Goal: Check status: Check status

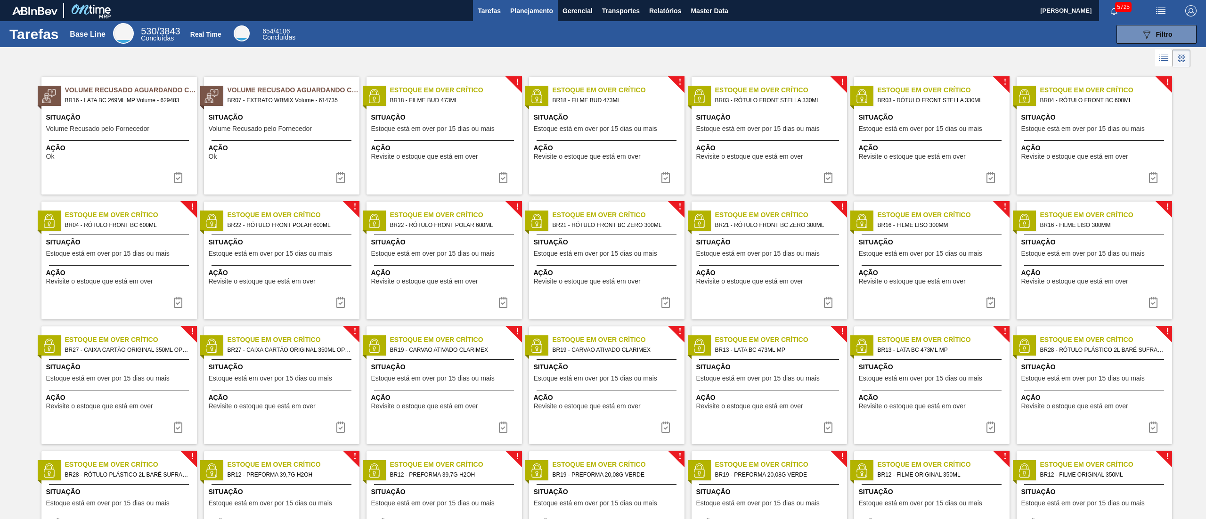
click at [529, 15] on span "Planejamento" at bounding box center [531, 10] width 43 height 11
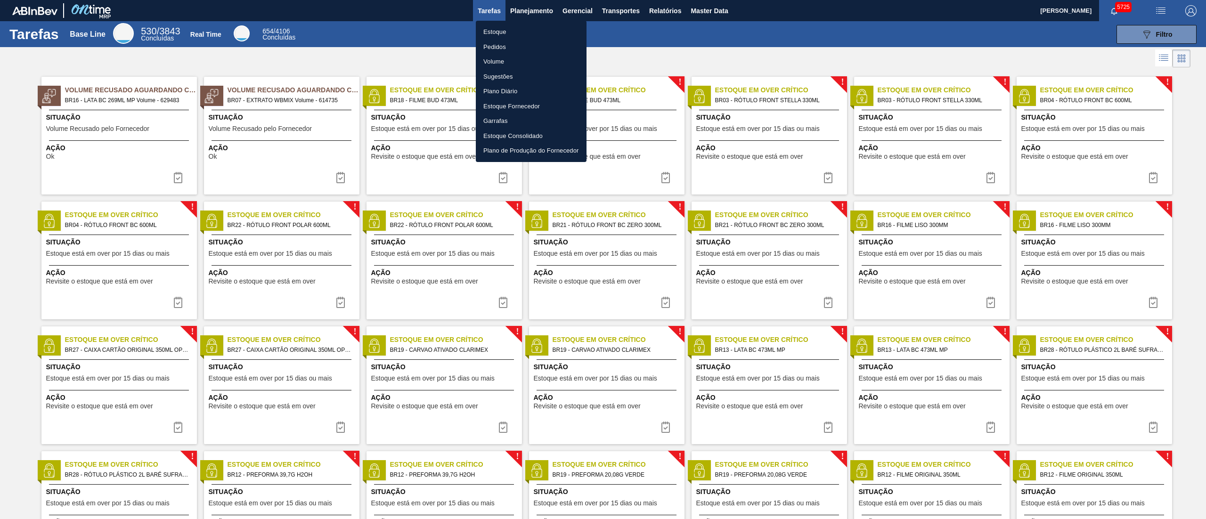
click at [511, 32] on li "Estoque" at bounding box center [531, 31] width 111 height 15
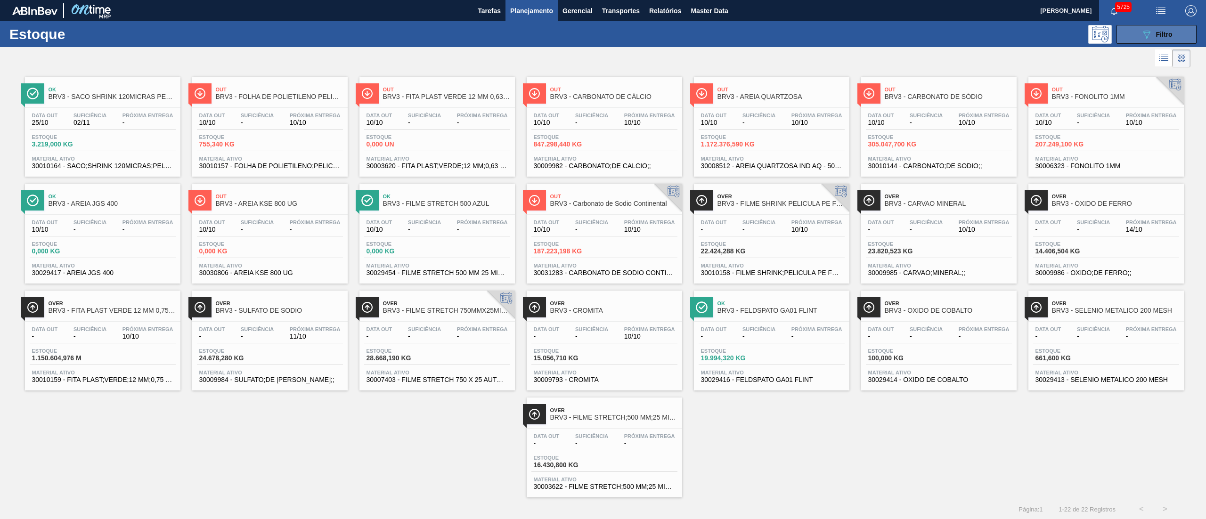
click at [1163, 34] on span "Filtro" at bounding box center [1164, 35] width 16 height 8
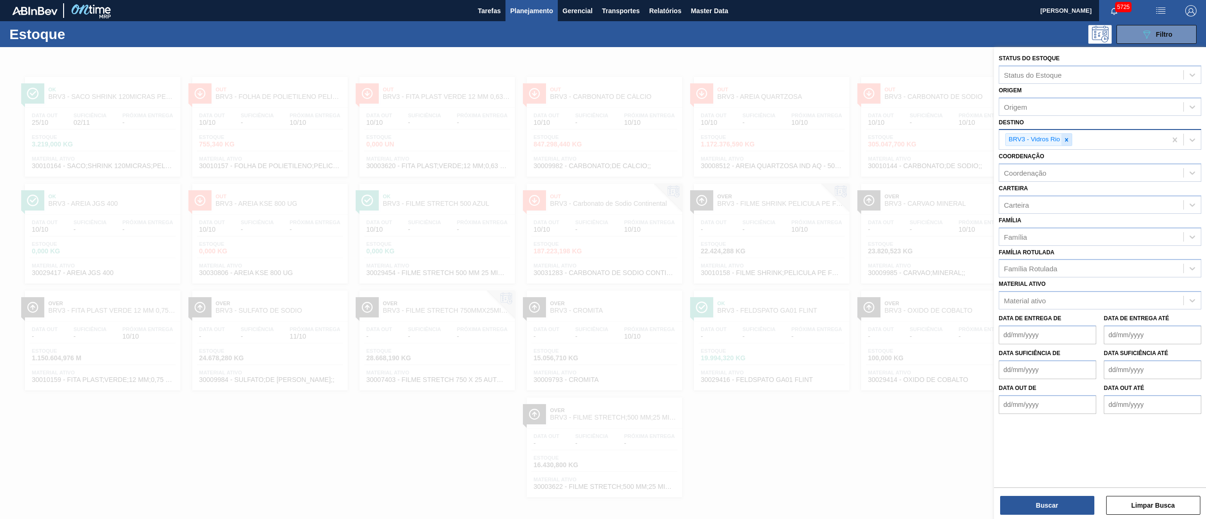
click at [1067, 137] on icon at bounding box center [1066, 140] width 7 height 7
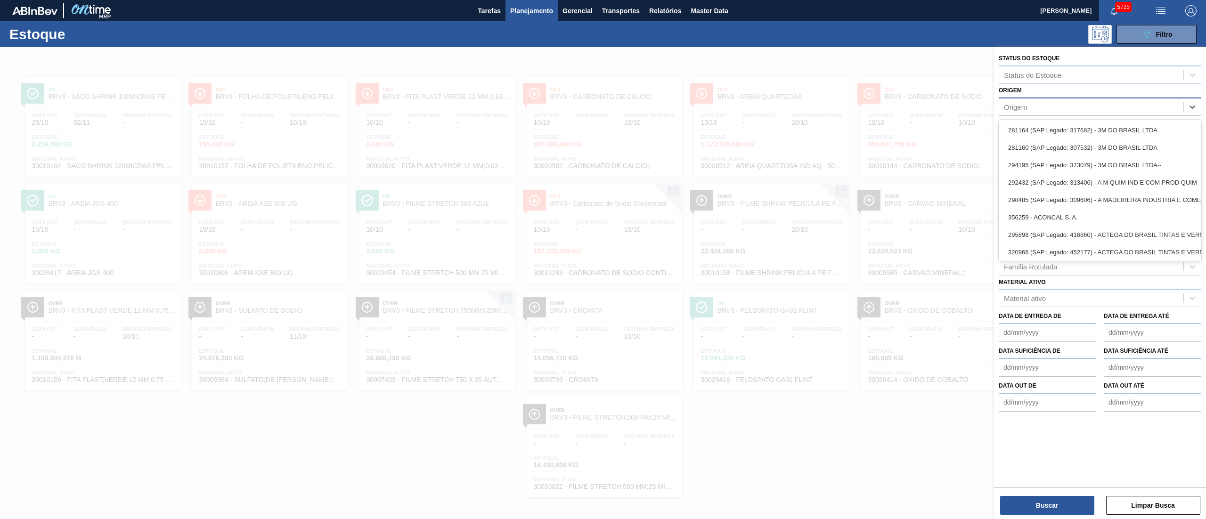
click at [1031, 99] on div "Origem" at bounding box center [1100, 106] width 203 height 18
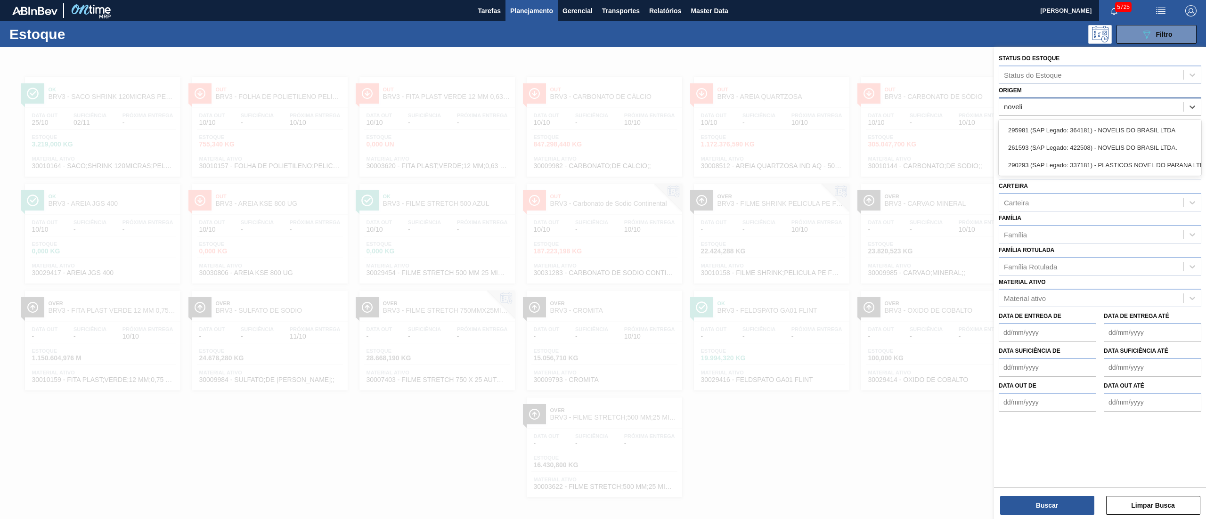
type input "novelis"
click at [1042, 134] on div "295981 (SAP Legado: 364181) - NOVELIS DO BRASIL LTDA" at bounding box center [1100, 130] width 203 height 17
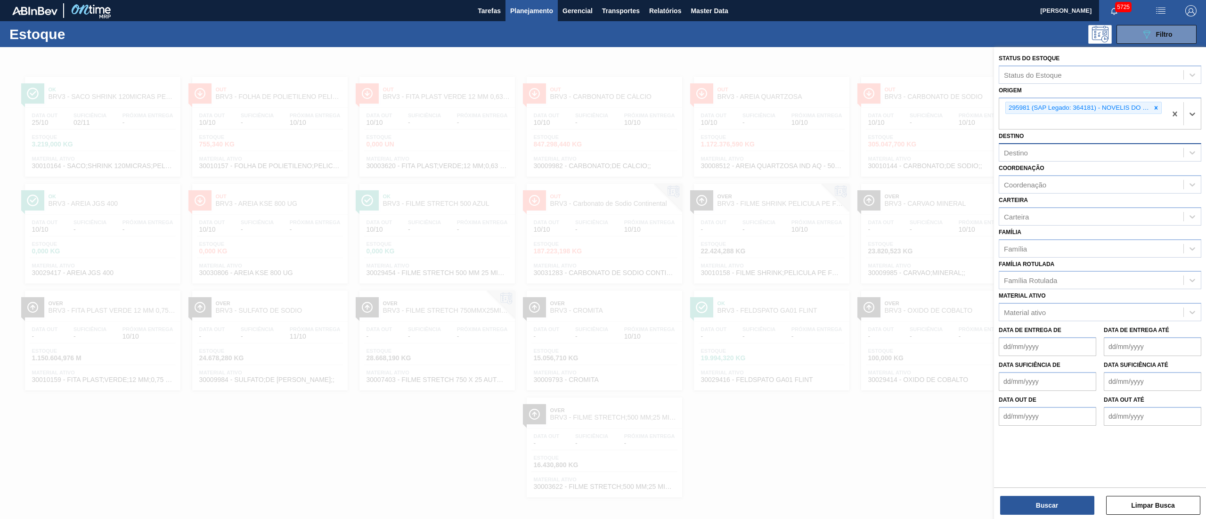
type input "m"
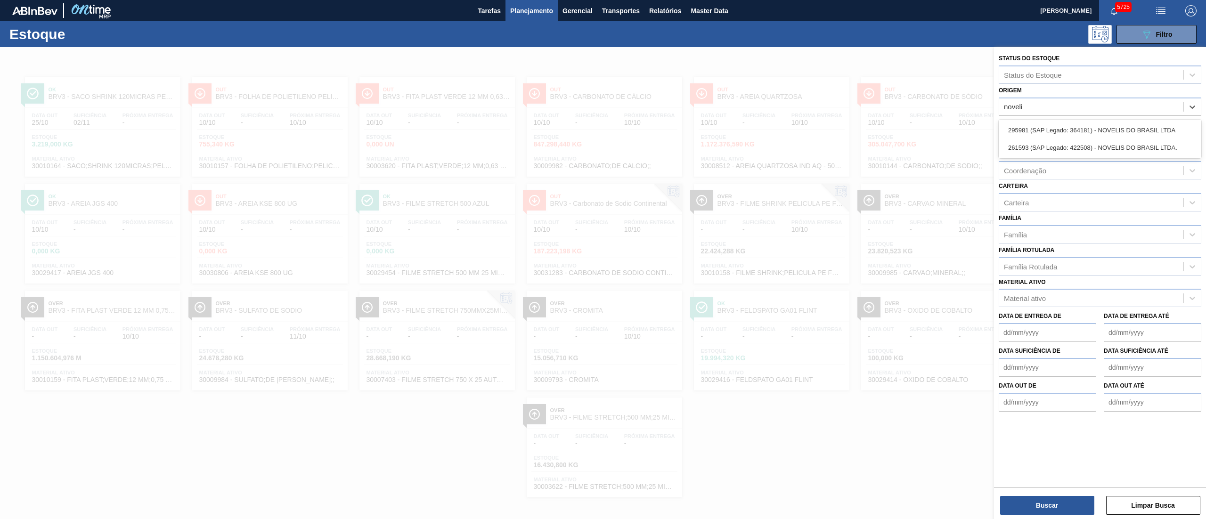
type input "novelis"
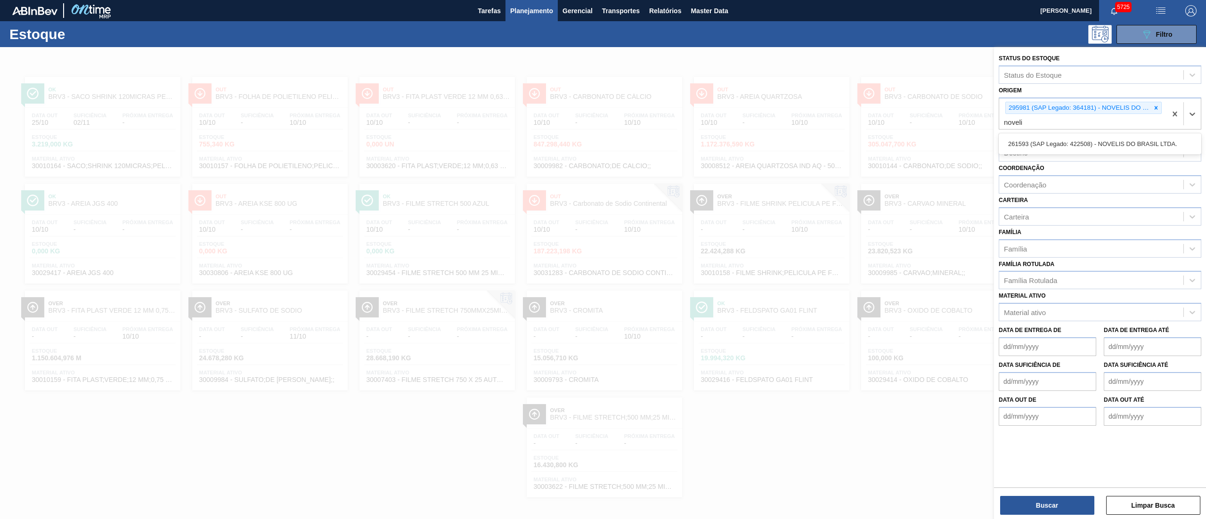
type input "novelis"
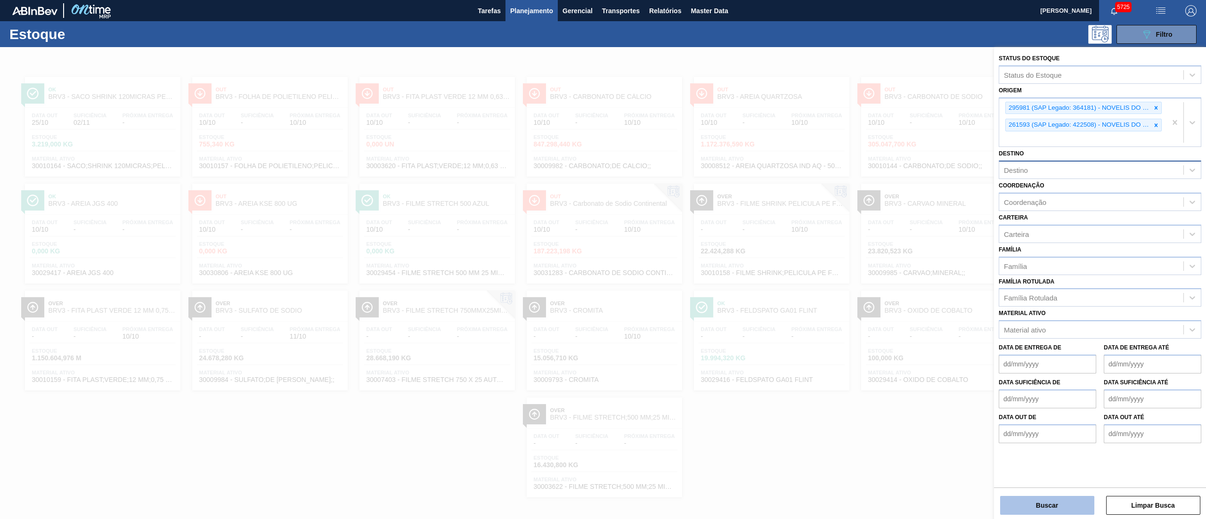
click at [1061, 497] on button "Buscar" at bounding box center [1047, 505] width 94 height 19
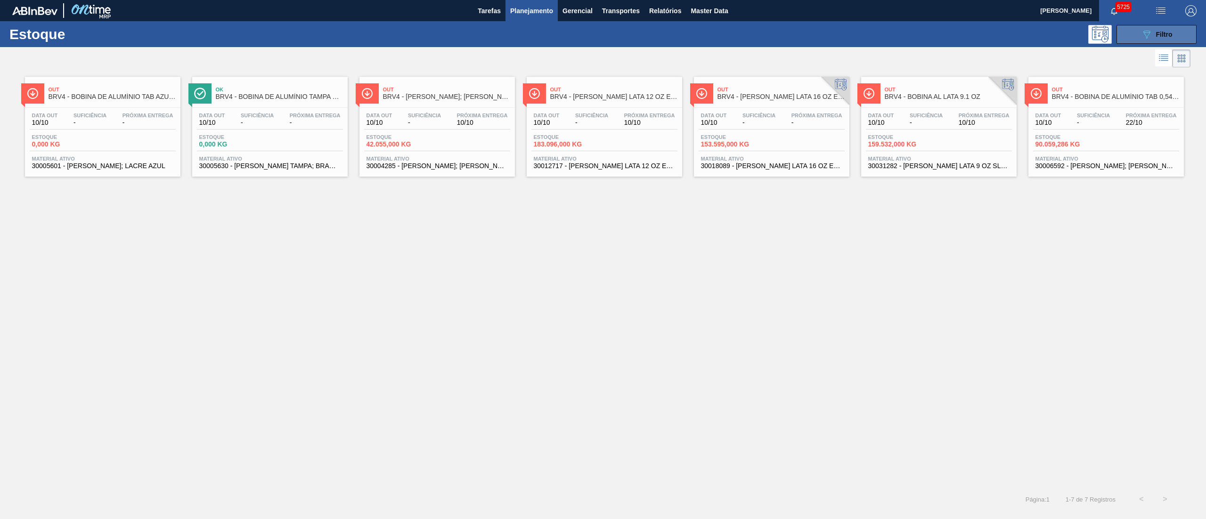
click at [1148, 36] on icon "089F7B8B-B2A5-4AFE-B5C0-19BA573D28AC" at bounding box center [1146, 34] width 11 height 11
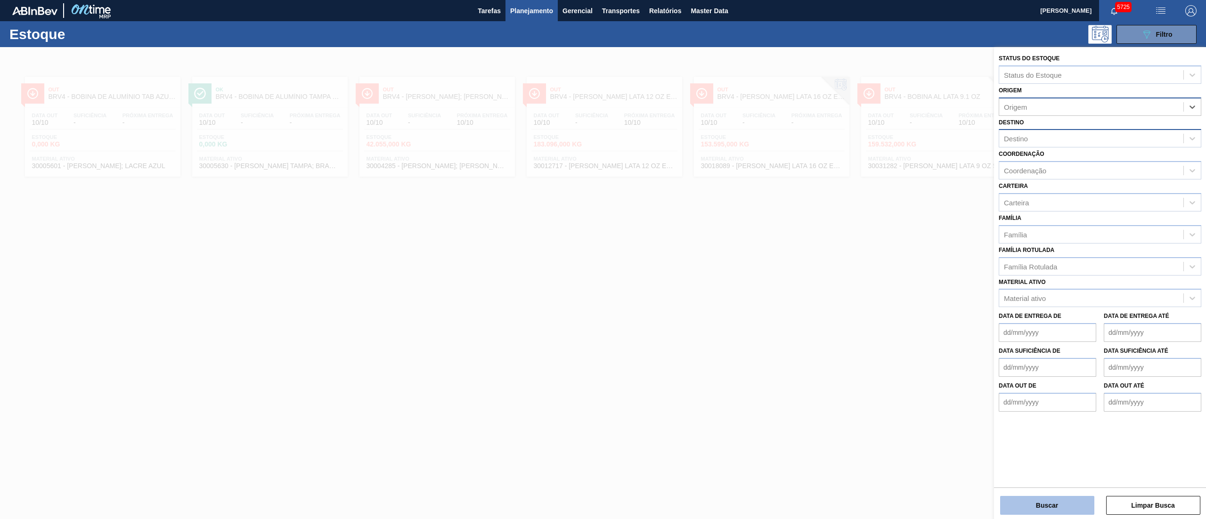
click at [1040, 497] on button "Buscar" at bounding box center [1047, 505] width 94 height 19
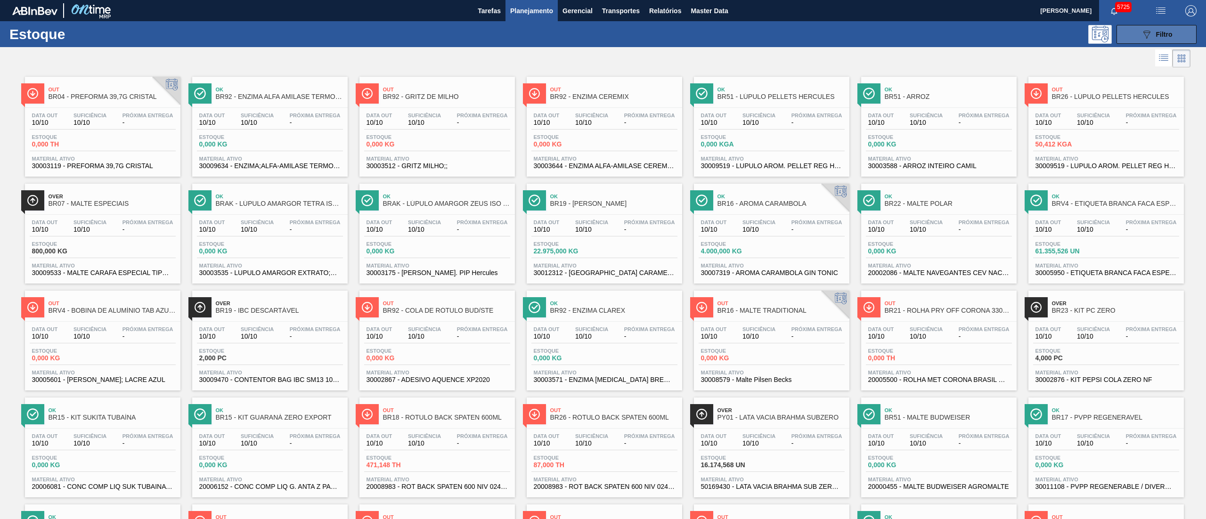
click at [1118, 32] on button "089F7B8B-B2A5-4AFE-B5C0-19BA573D28AC Filtro" at bounding box center [1156, 34] width 80 height 19
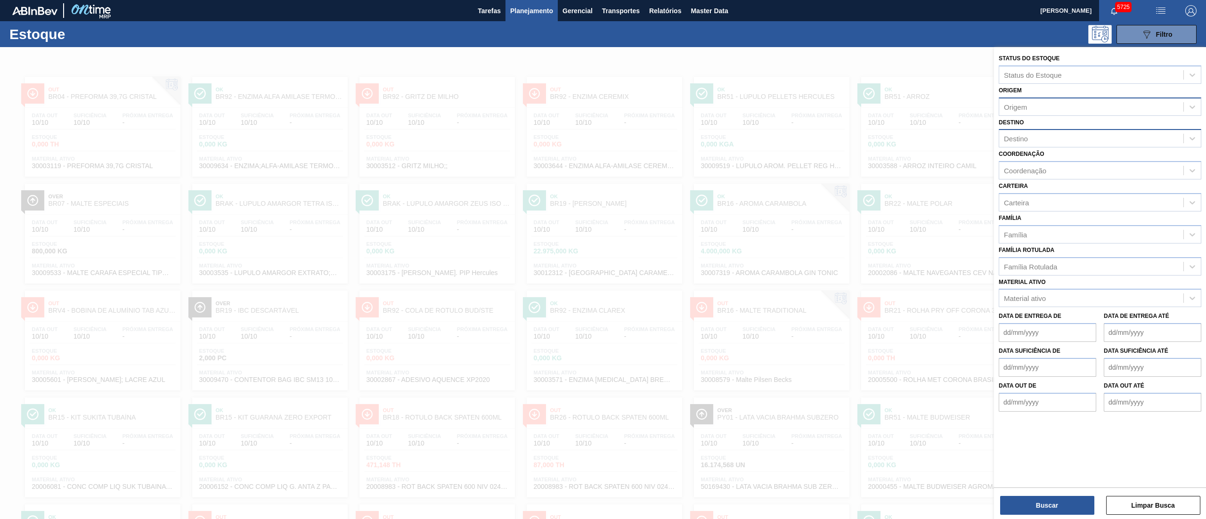
click at [1020, 141] on div "Destino" at bounding box center [1016, 139] width 24 height 8
type input "brvb"
click at [1020, 162] on div "BRVB - Rótulos" at bounding box center [1100, 161] width 203 height 17
click at [1041, 501] on button "Buscar" at bounding box center [1047, 505] width 94 height 19
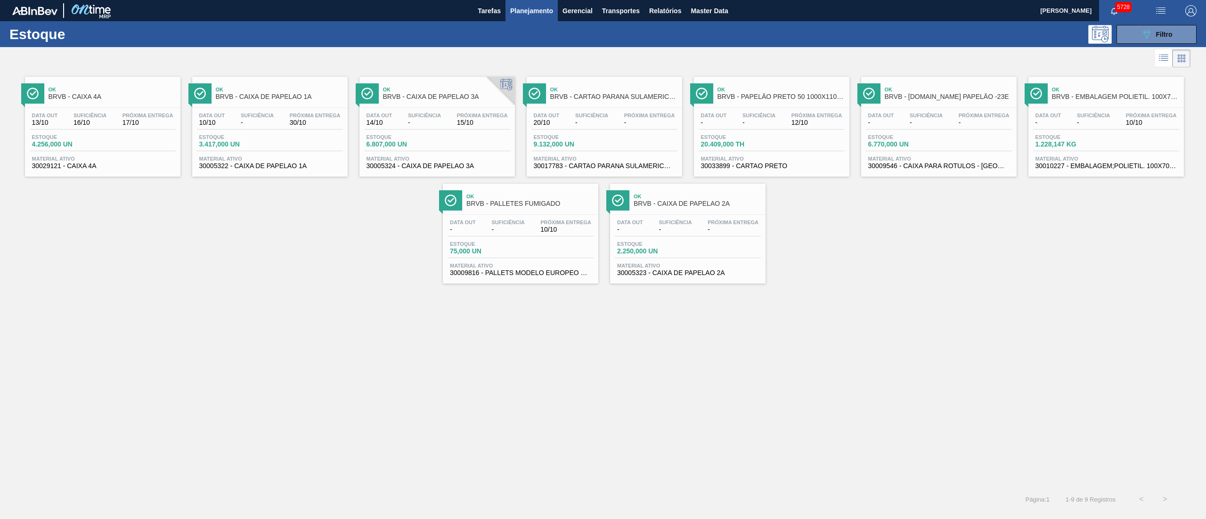
click at [609, 160] on span "Material ativo" at bounding box center [604, 159] width 141 height 6
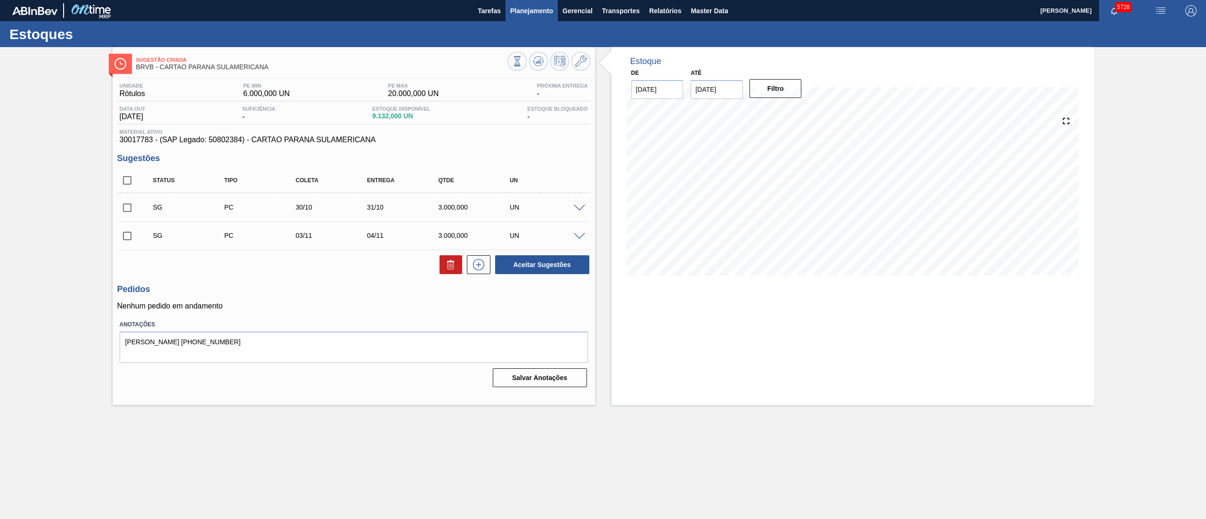
click at [533, 1] on button "Planejamento" at bounding box center [531, 10] width 52 height 21
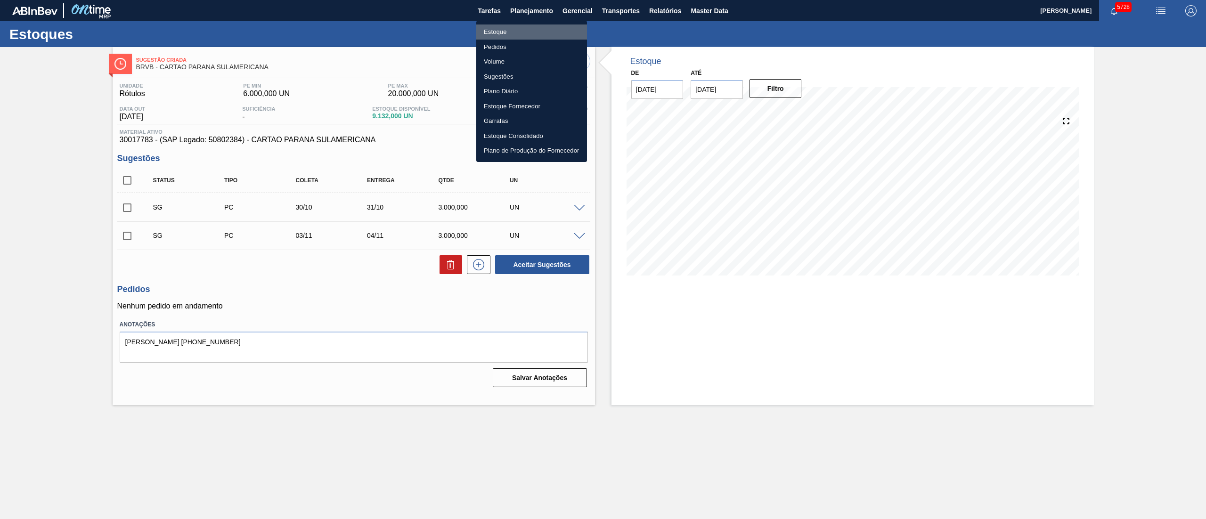
click at [494, 32] on li "Estoque" at bounding box center [531, 31] width 111 height 15
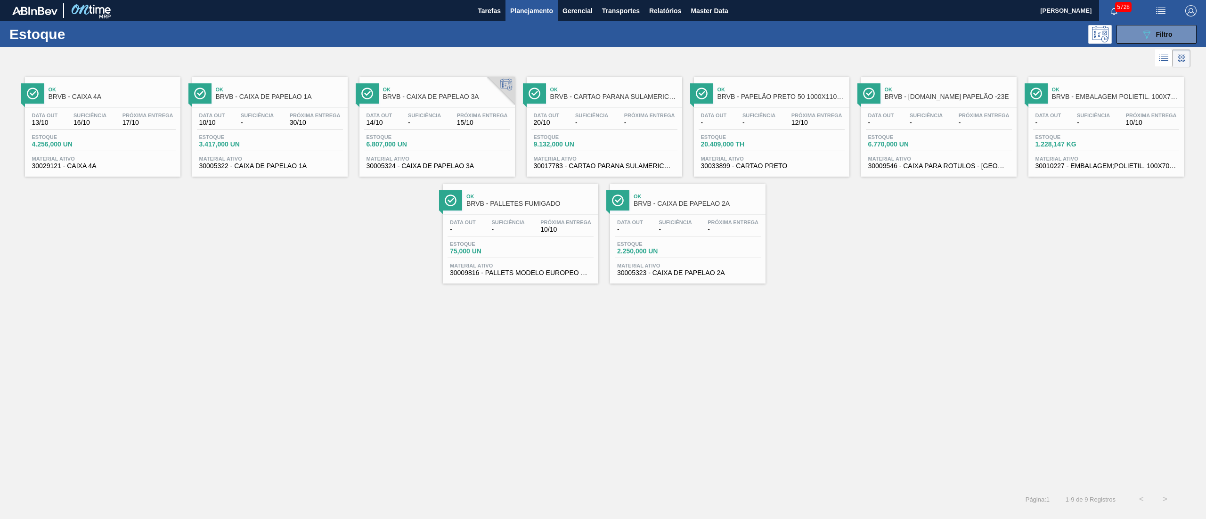
click at [496, 238] on div "Data out - Suficiência - Próxima Entrega 10/10 Estoque 75,000 UN Material ativo…" at bounding box center [520, 247] width 155 height 64
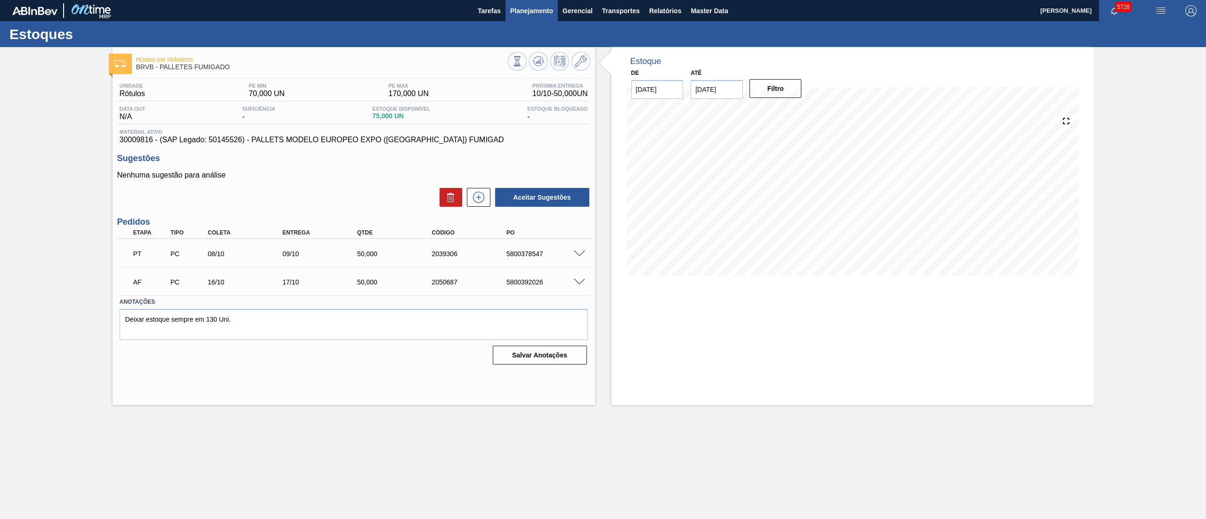
click at [522, 9] on span "Planejamento" at bounding box center [531, 10] width 43 height 11
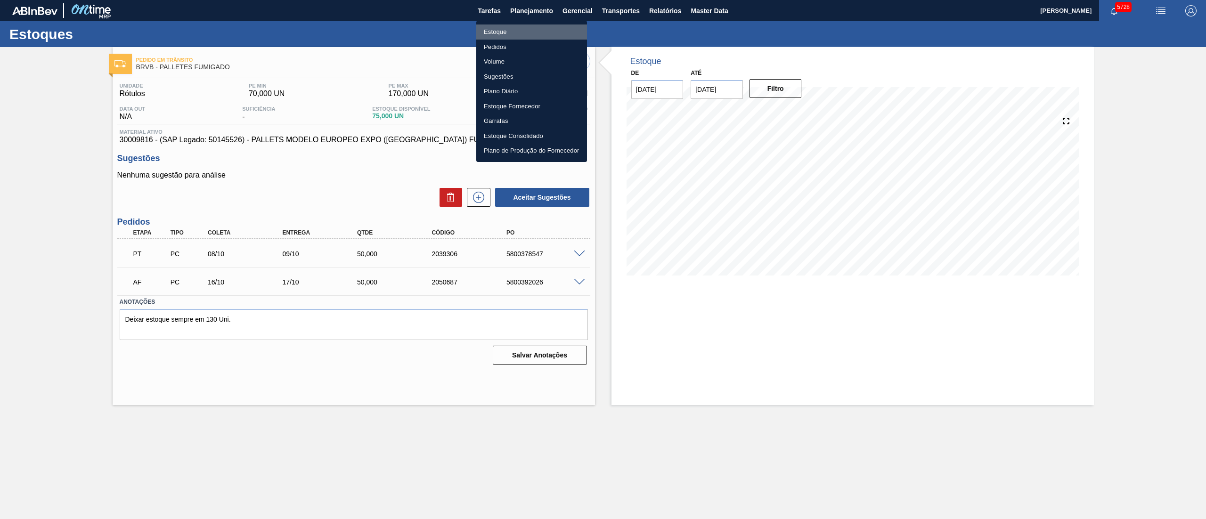
click at [496, 26] on li "Estoque" at bounding box center [531, 31] width 111 height 15
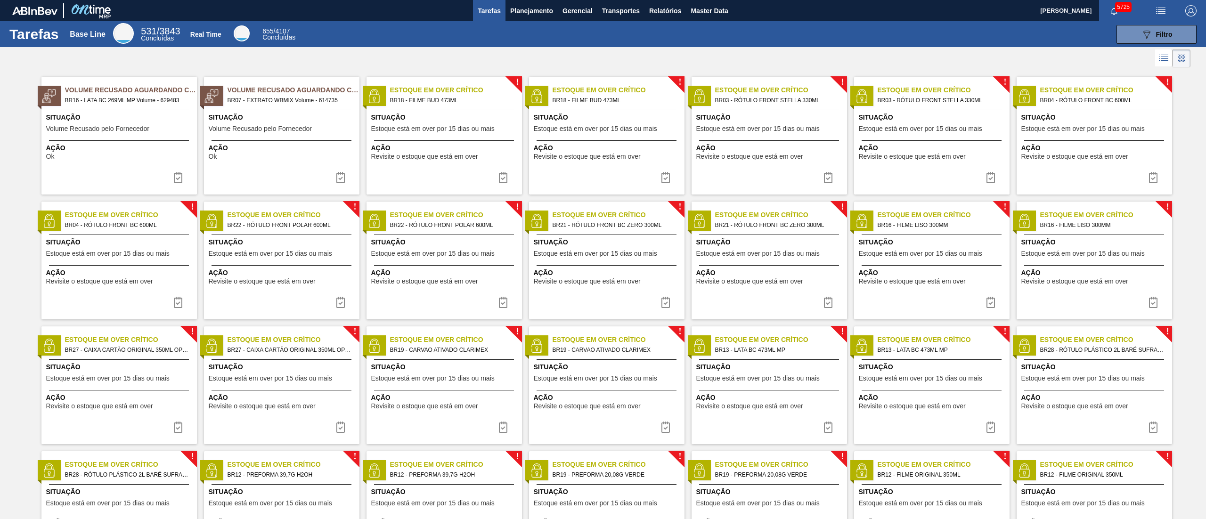
click at [151, 262] on div "! Estoque em Over Crítico BR04 - RÓTULO FRONT BC 600ML Situação Estoque está em…" at bounding box center [118, 261] width 155 height 118
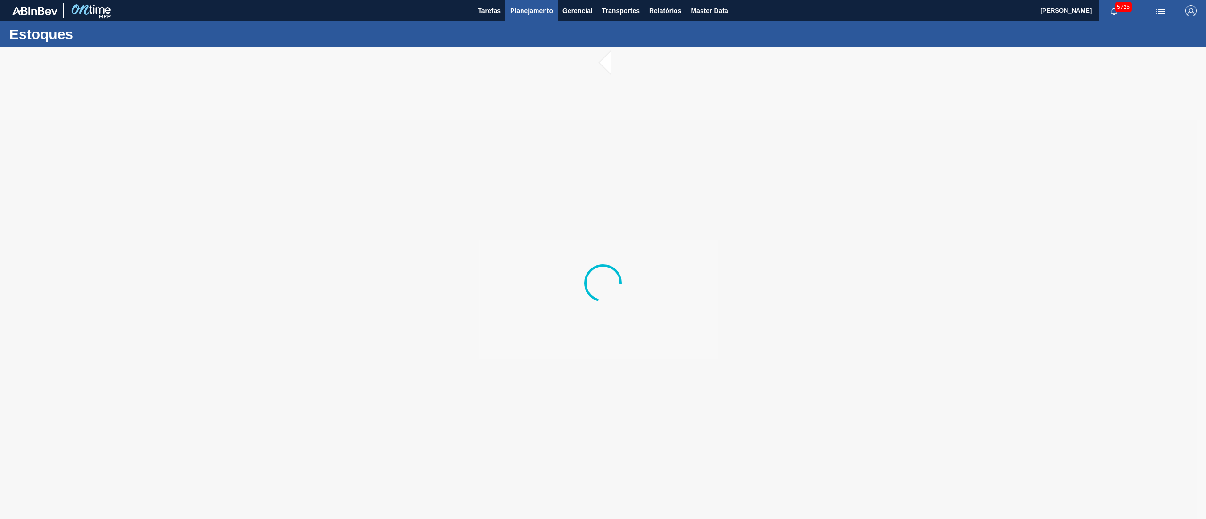
click at [517, 21] on button "Planejamento" at bounding box center [531, 10] width 52 height 21
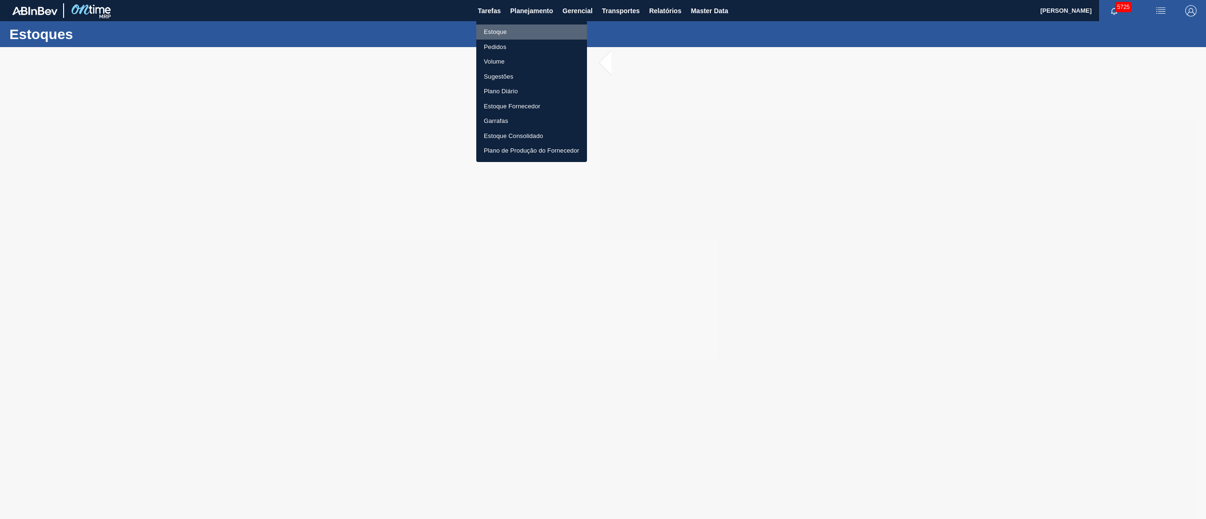
click at [497, 35] on li "Estoque" at bounding box center [531, 31] width 111 height 15
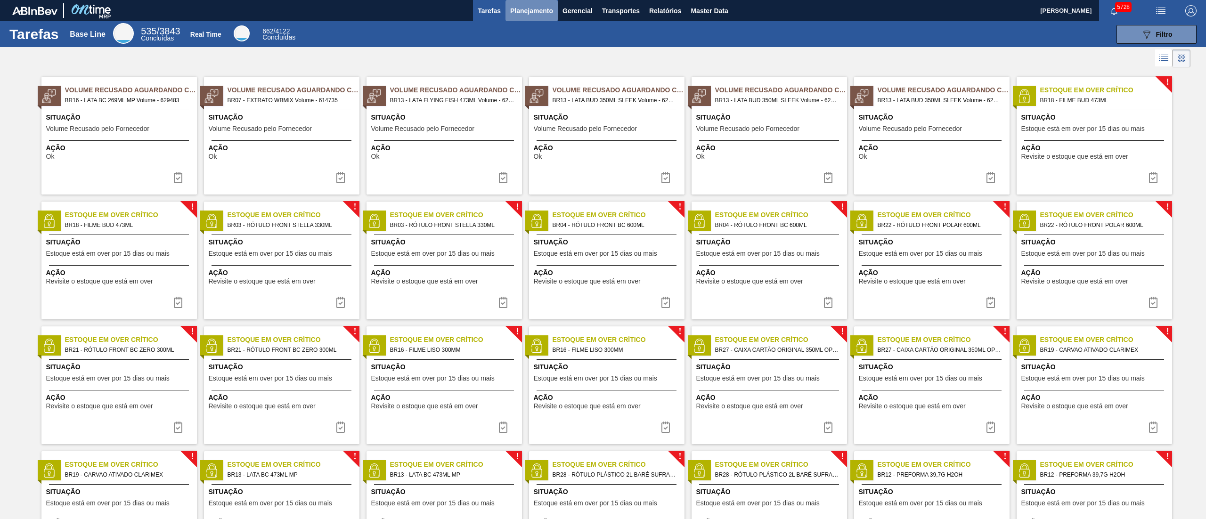
click at [522, 11] on span "Planejamento" at bounding box center [531, 10] width 43 height 11
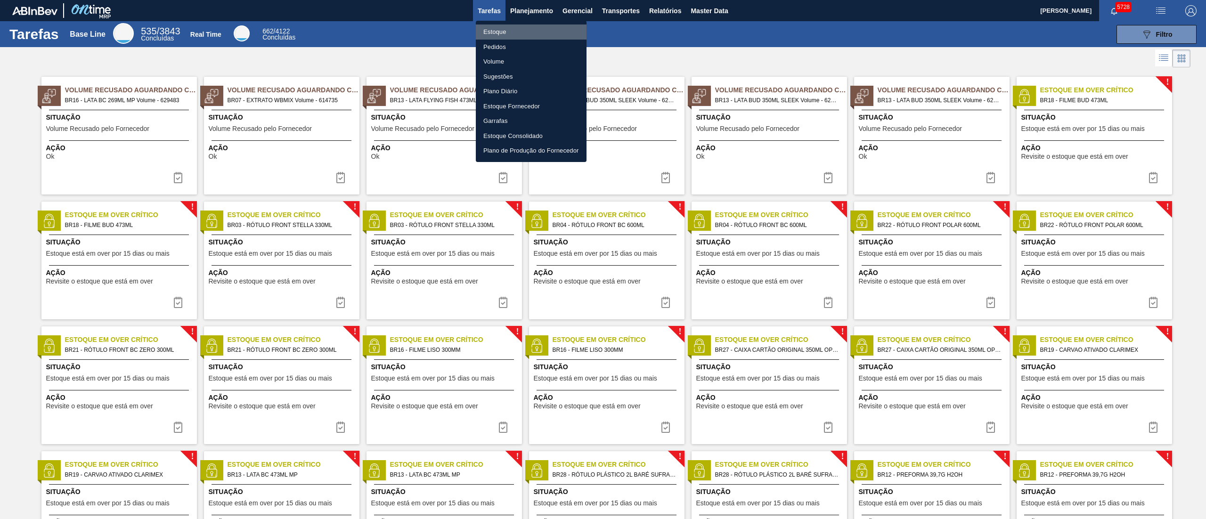
click at [504, 32] on li "Estoque" at bounding box center [531, 31] width 111 height 15
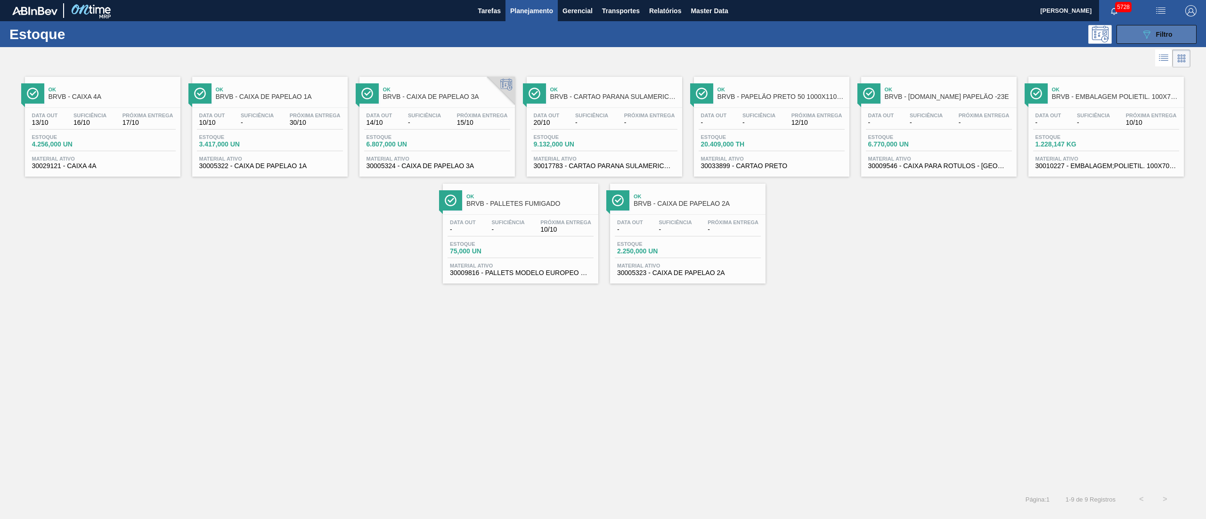
click at [1163, 36] on span "Filtro" at bounding box center [1164, 35] width 16 height 8
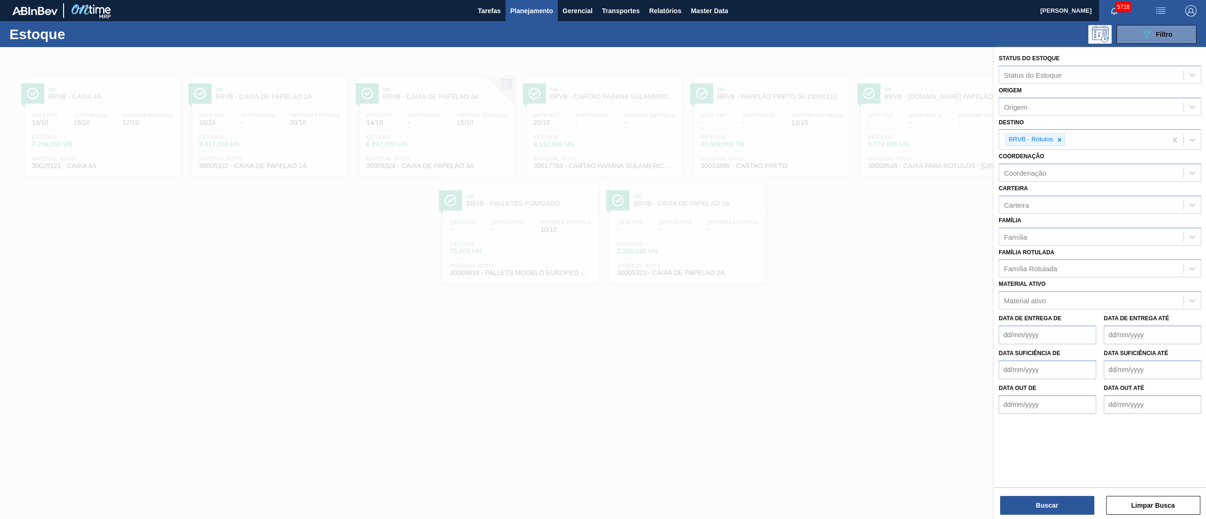
click at [875, 238] on div at bounding box center [603, 306] width 1206 height 519
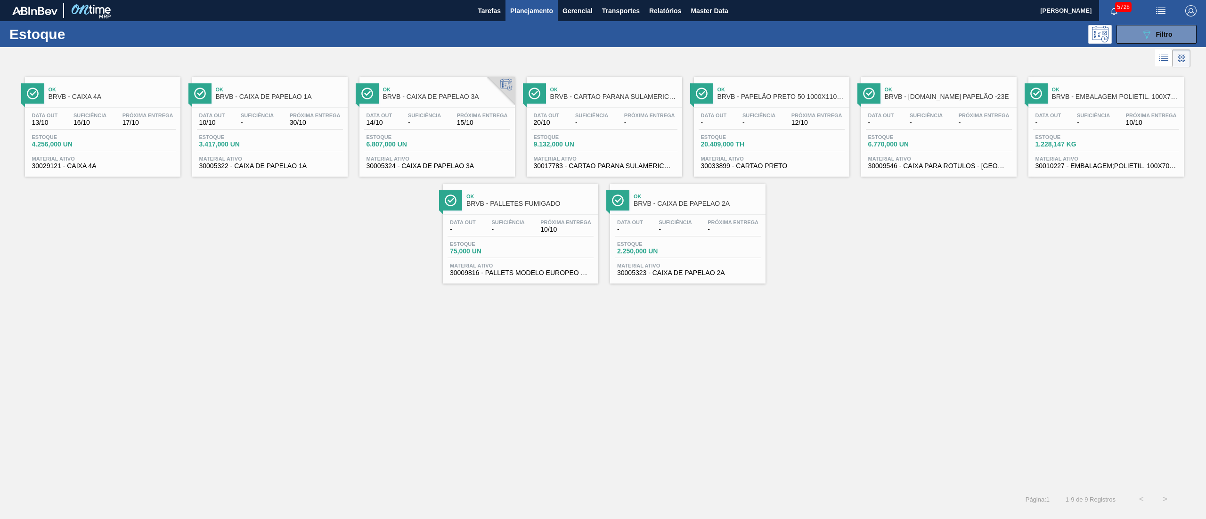
click at [762, 167] on span "30033899 - CARTAO PRETO" at bounding box center [771, 165] width 141 height 7
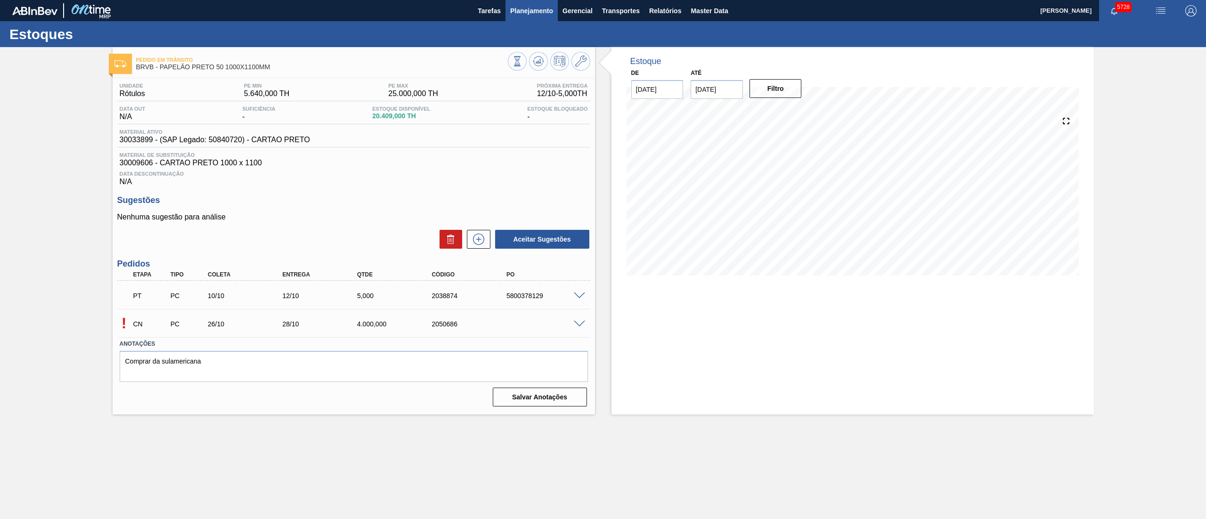
click at [529, 18] on button "Planejamento" at bounding box center [531, 10] width 52 height 21
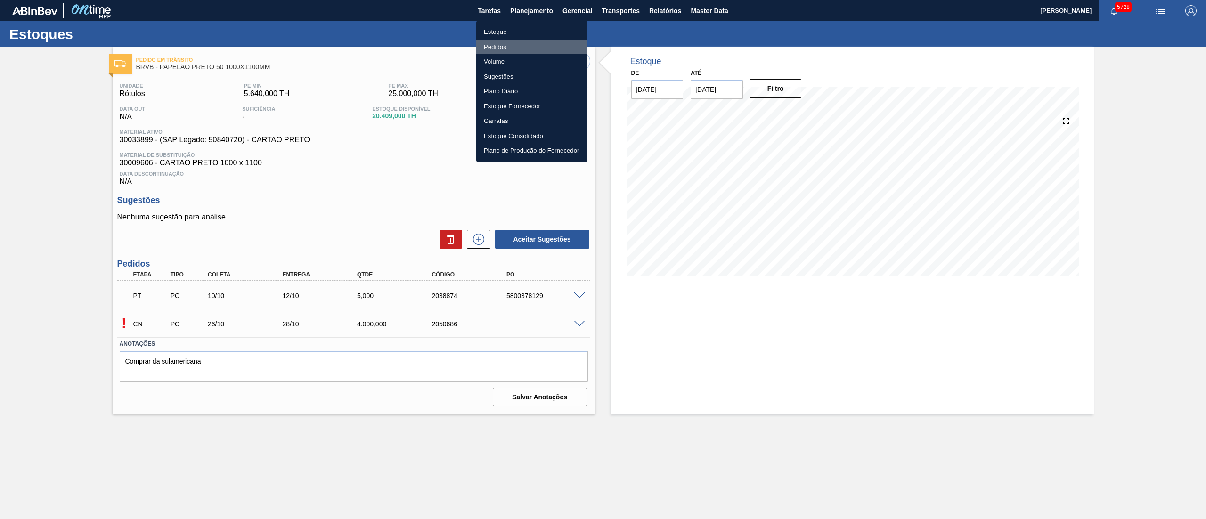
click at [487, 41] on li "Pedidos" at bounding box center [531, 47] width 111 height 15
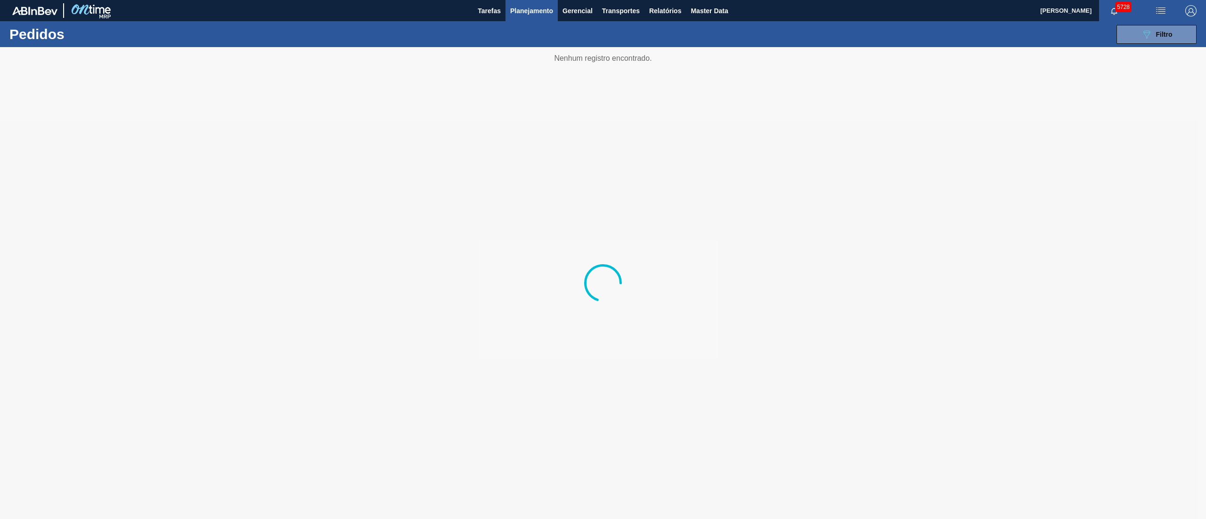
click at [517, 7] on span "Planejamento" at bounding box center [531, 10] width 43 height 11
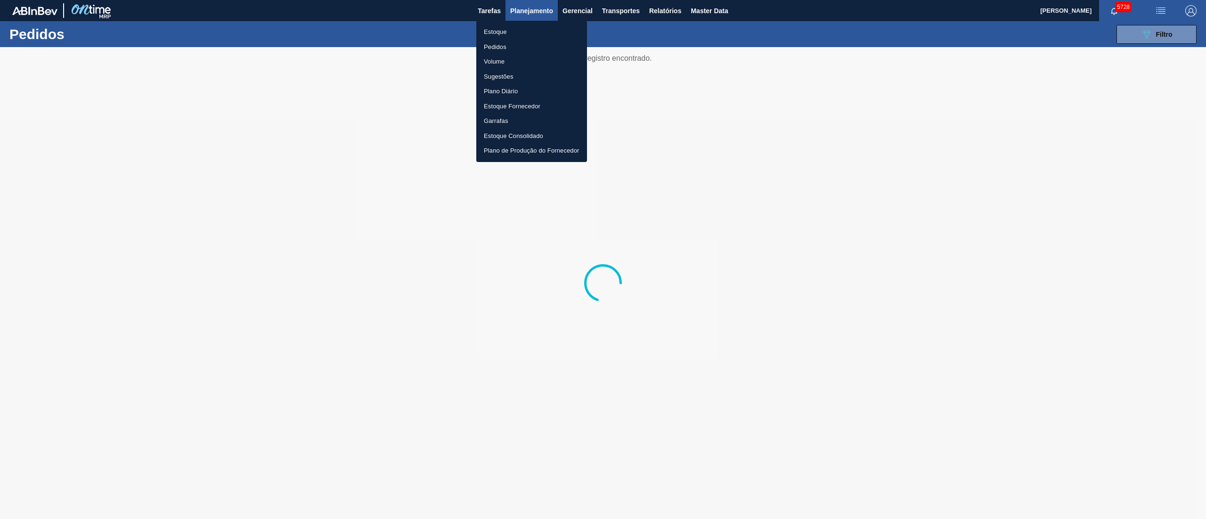
click at [484, 26] on li "Estoque" at bounding box center [531, 31] width 111 height 15
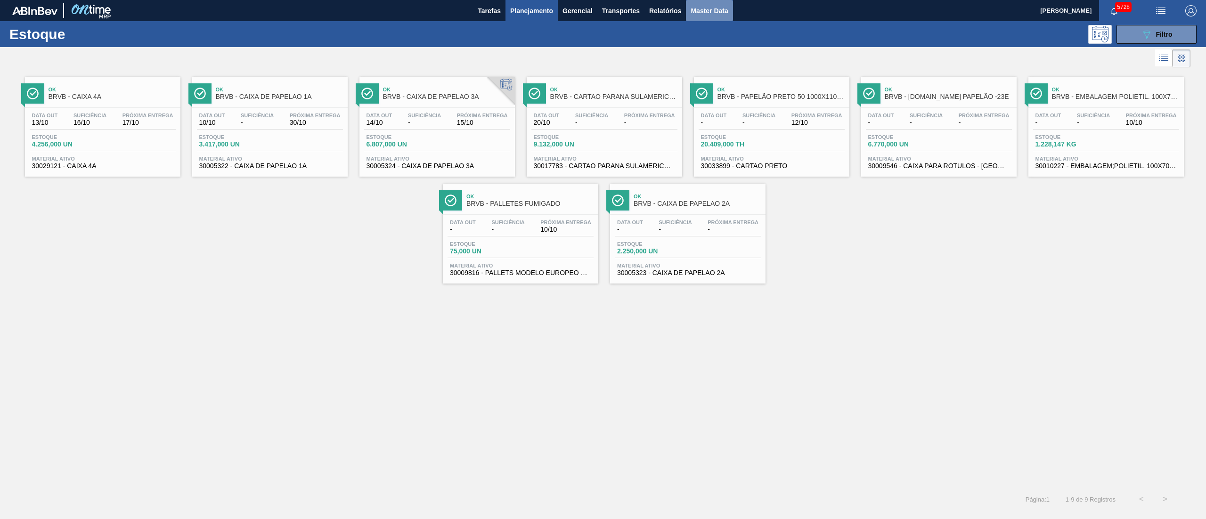
click at [701, 8] on span "Master Data" at bounding box center [708, 10] width 37 height 11
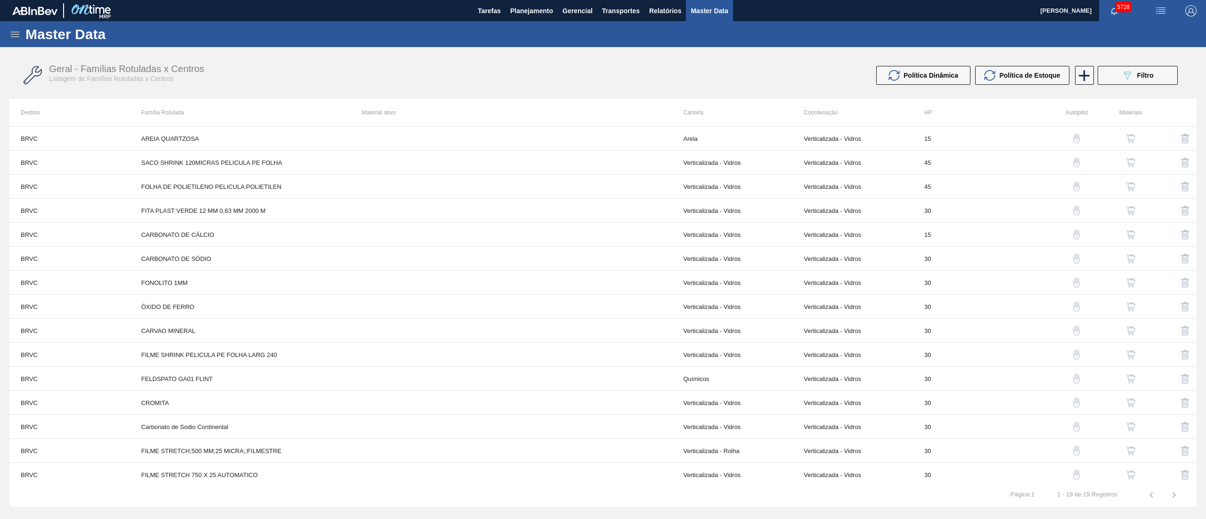
click at [25, 41] on div "Master Data" at bounding box center [603, 34] width 1206 height 26
click at [1132, 137] on img "button" at bounding box center [1130, 138] width 9 height 9
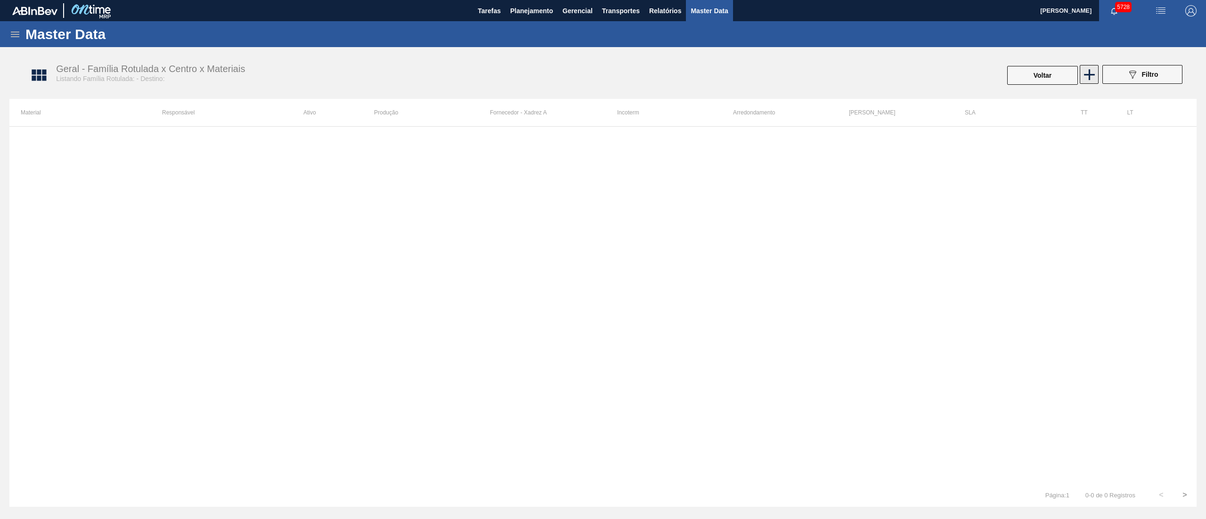
click at [1082, 73] on icon at bounding box center [1089, 74] width 18 height 18
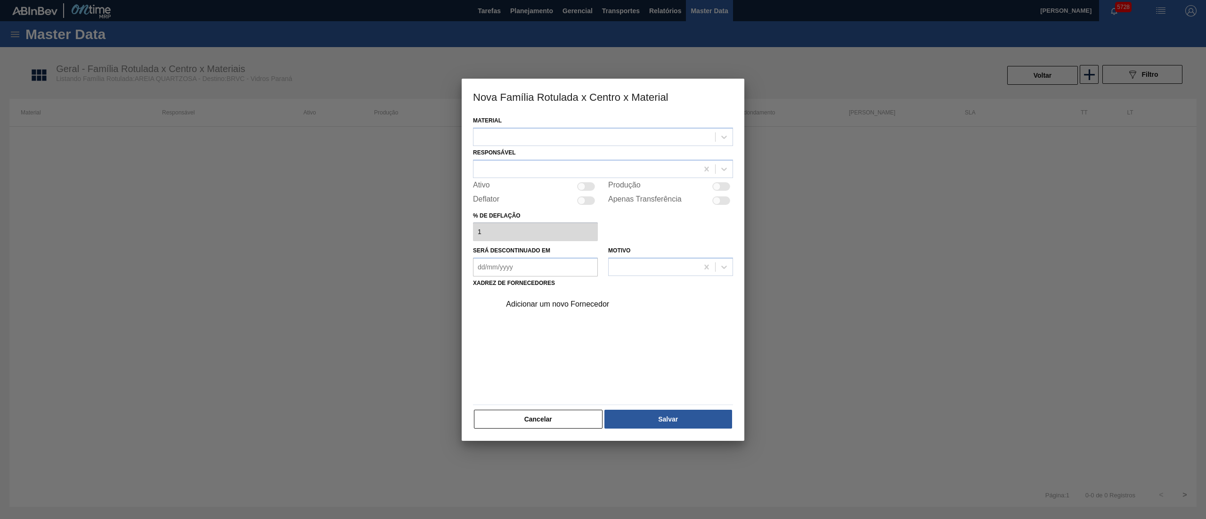
click at [505, 133] on div at bounding box center [594, 137] width 242 height 14
click at [507, 150] on div "No options" at bounding box center [603, 160] width 260 height 20
click at [492, 192] on div "Material Responsável Ativo Produção Deflator Apenas Transferência % de deflação…" at bounding box center [603, 272] width 260 height 316
click at [498, 158] on div "Responsável" at bounding box center [603, 162] width 260 height 32
click at [498, 167] on div at bounding box center [585, 169] width 225 height 14
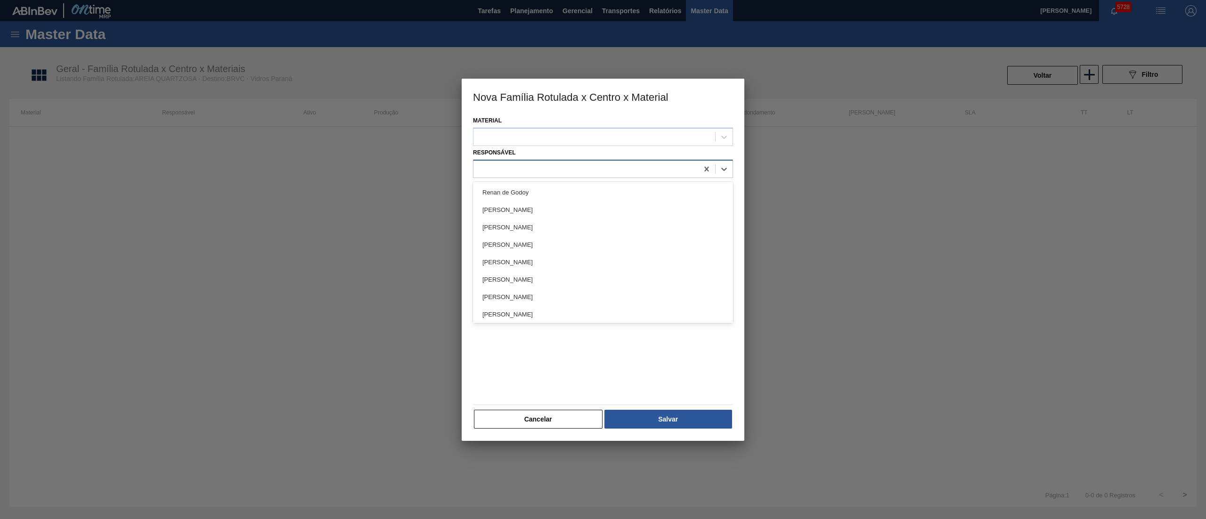
click at [498, 167] on div at bounding box center [585, 169] width 225 height 14
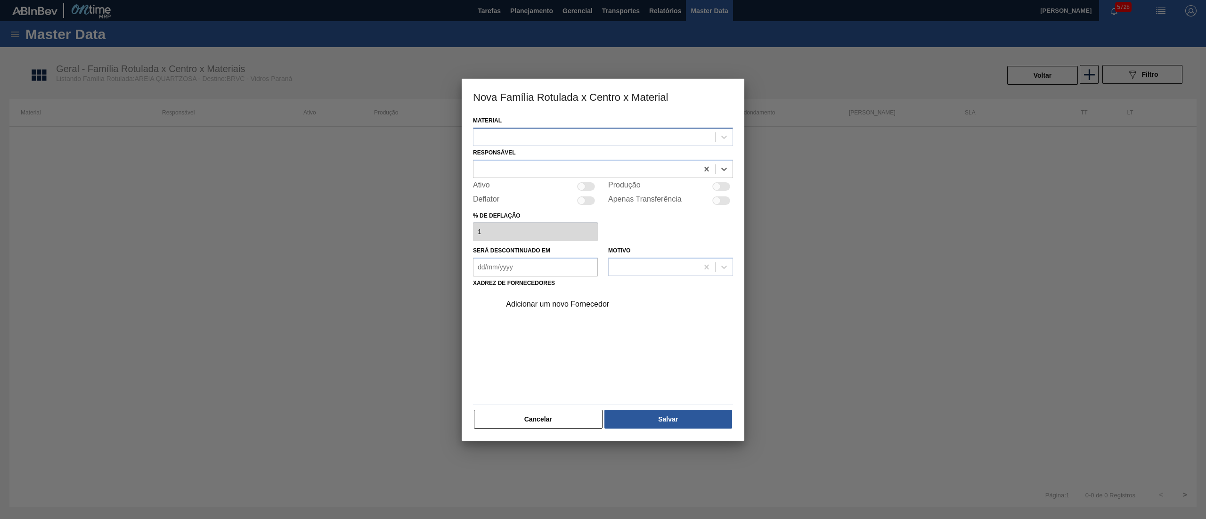
click at [511, 133] on div at bounding box center [594, 137] width 242 height 14
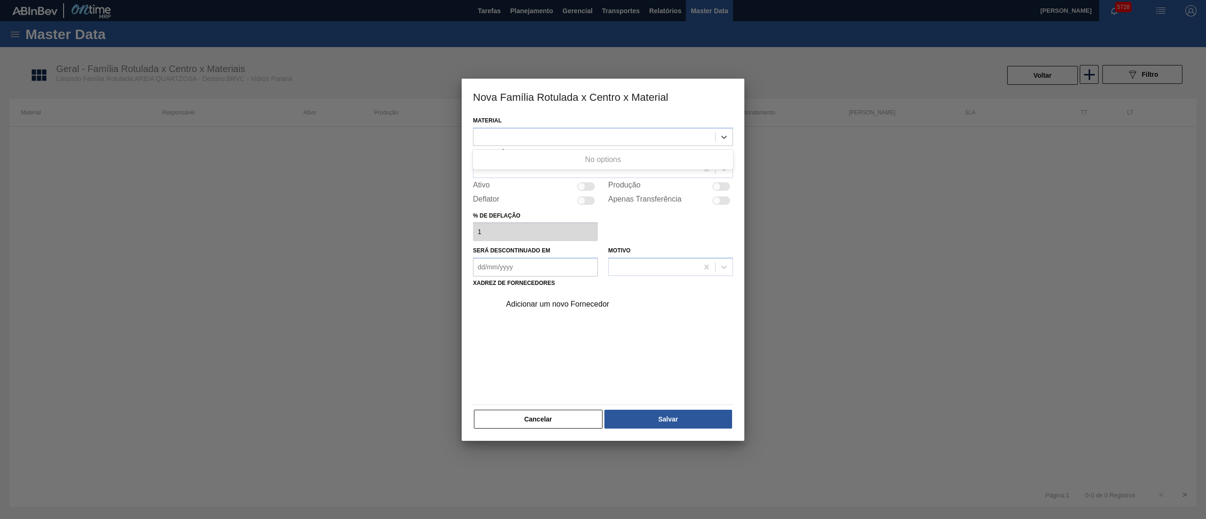
click at [554, 308] on div "Adicionar um novo Fornecedor" at bounding box center [598, 304] width 185 height 8
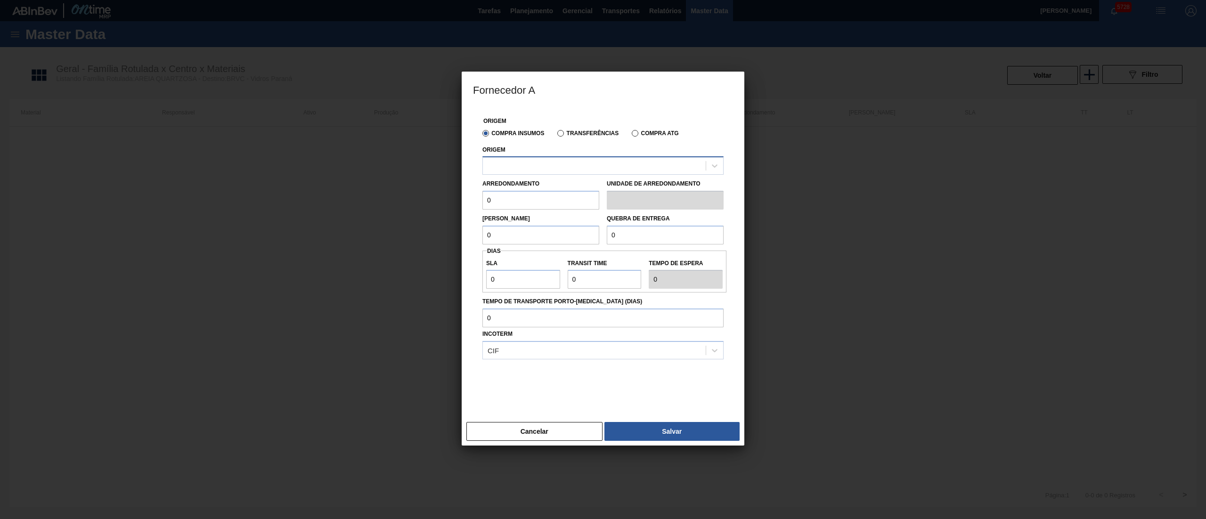
click at [533, 158] on div at bounding box center [602, 165] width 241 height 18
click at [562, 437] on button "Cancelar" at bounding box center [534, 431] width 136 height 19
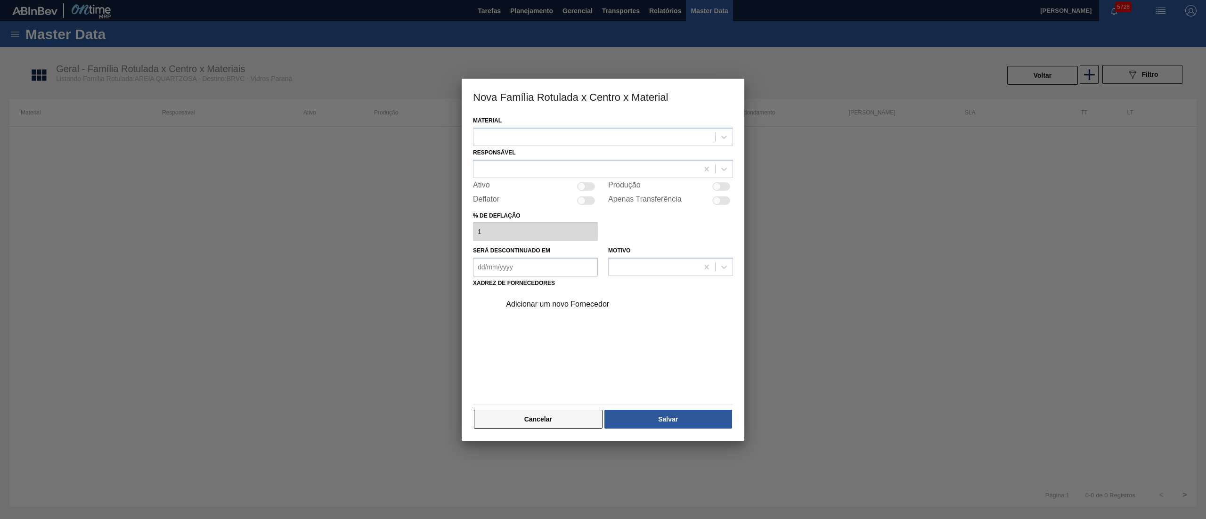
click at [554, 425] on button "Cancelar" at bounding box center [538, 419] width 129 height 19
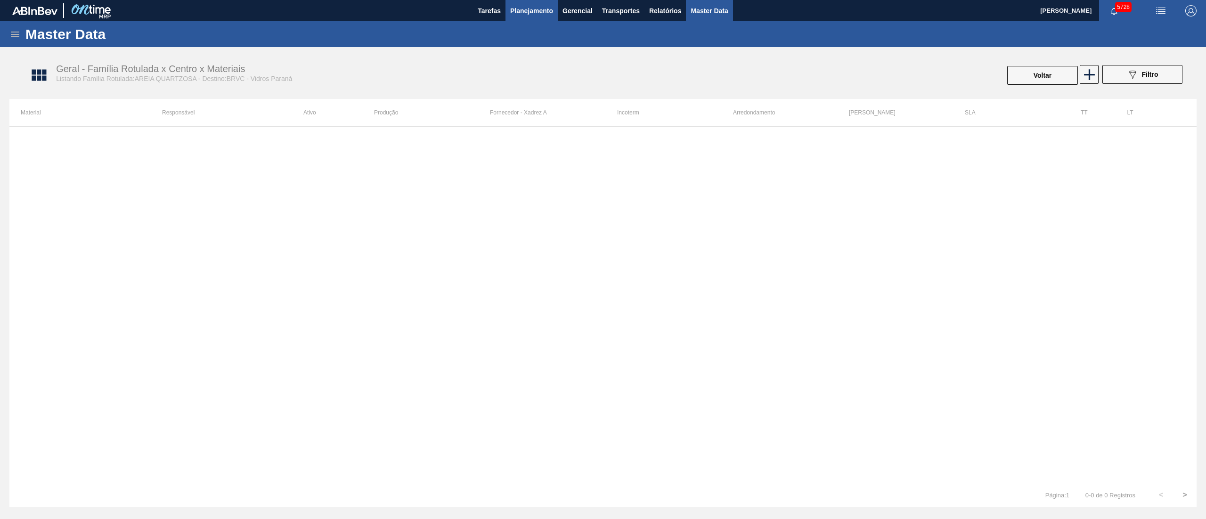
click at [535, 5] on span "Planejamento" at bounding box center [531, 10] width 43 height 11
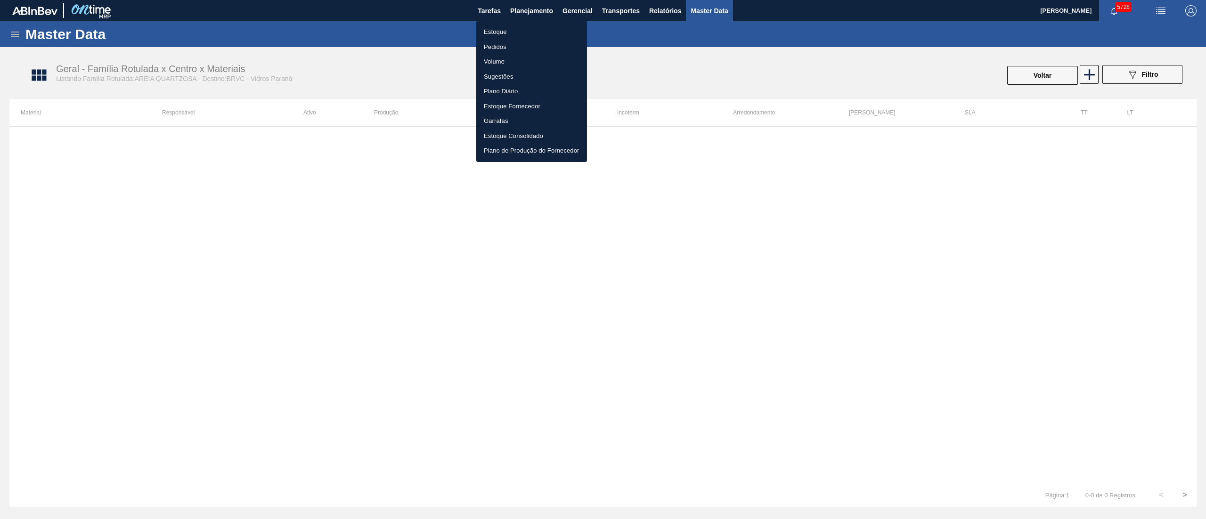
click at [504, 32] on li "Estoque" at bounding box center [531, 31] width 111 height 15
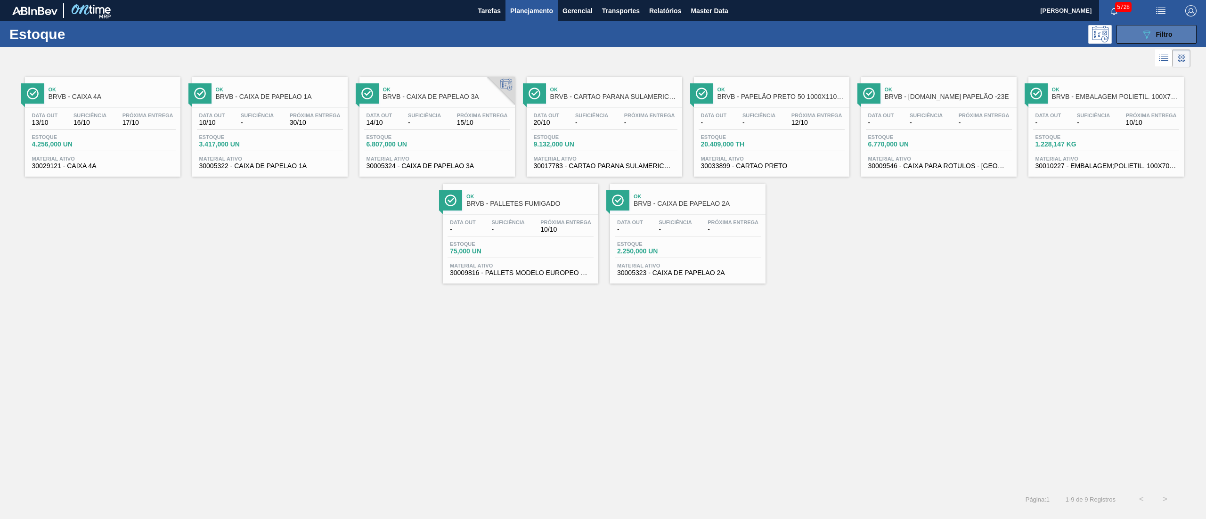
click at [1146, 25] on button "089F7B8B-B2A5-4AFE-B5C0-19BA573D28AC Filtro" at bounding box center [1156, 34] width 80 height 19
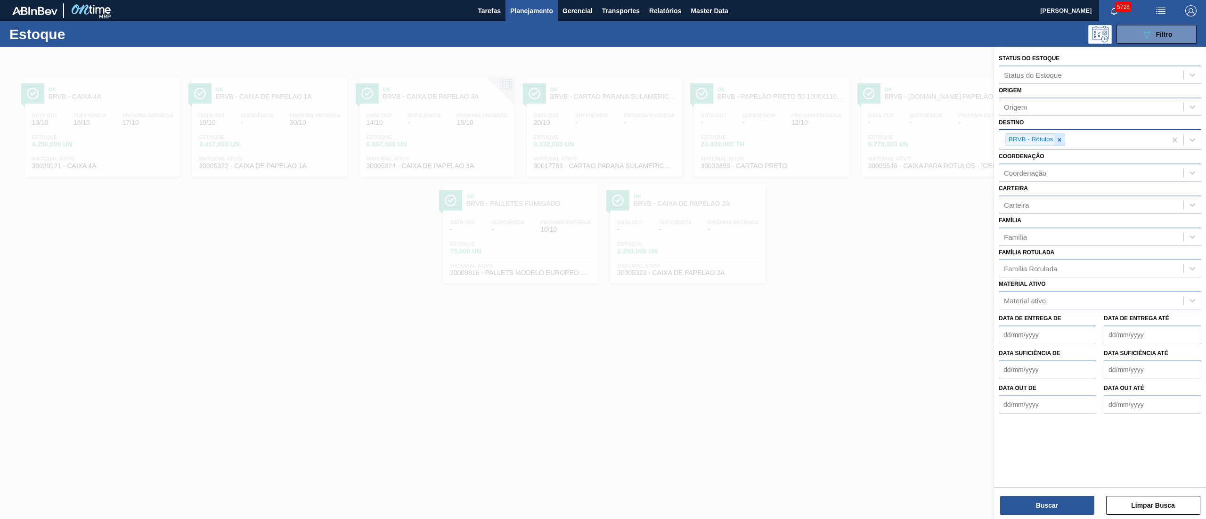
click at [1058, 139] on icon at bounding box center [1059, 140] width 7 height 7
click at [1058, 139] on div "Destino" at bounding box center [1091, 139] width 184 height 14
type input "brv3"
click at [1048, 139] on div "brv3" at bounding box center [1091, 139] width 184 height 14
click at [1048, 139] on div "Destino" at bounding box center [1091, 139] width 184 height 14
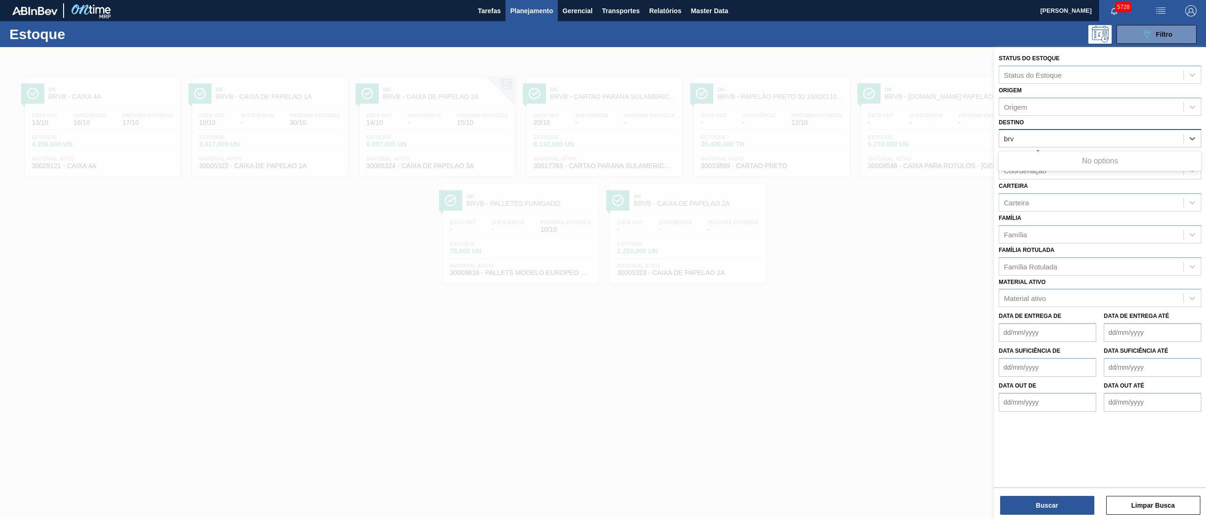
type input "brv3"
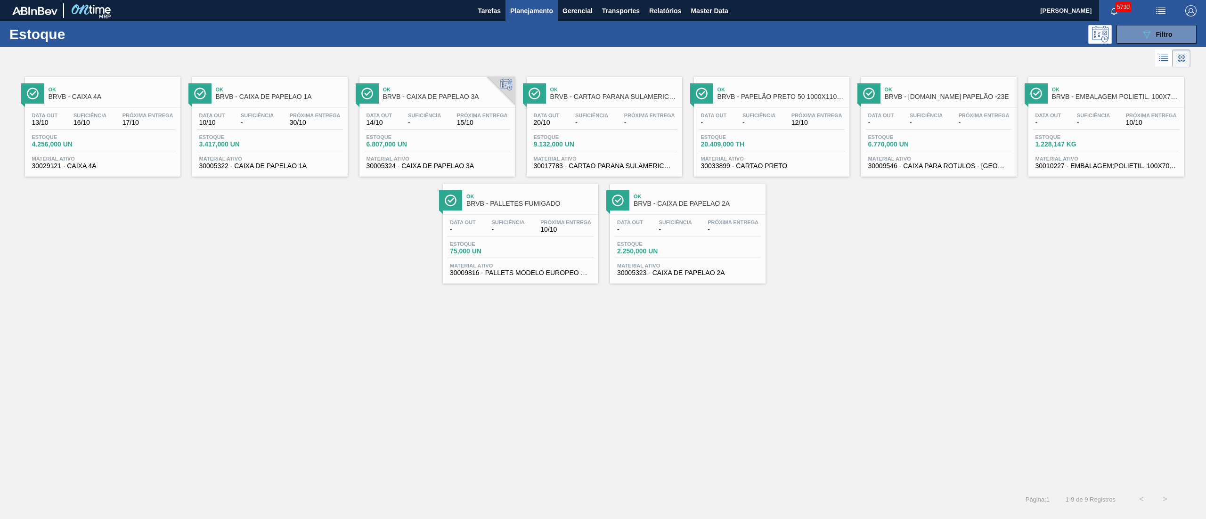
drag, startPoint x: 1172, startPoint y: 39, endPoint x: 1205, endPoint y: 101, distance: 70.2
click at [1172, 39] on button "089F7B8B-B2A5-4AFE-B5C0-19BA573D28AC Filtro" at bounding box center [1156, 34] width 80 height 19
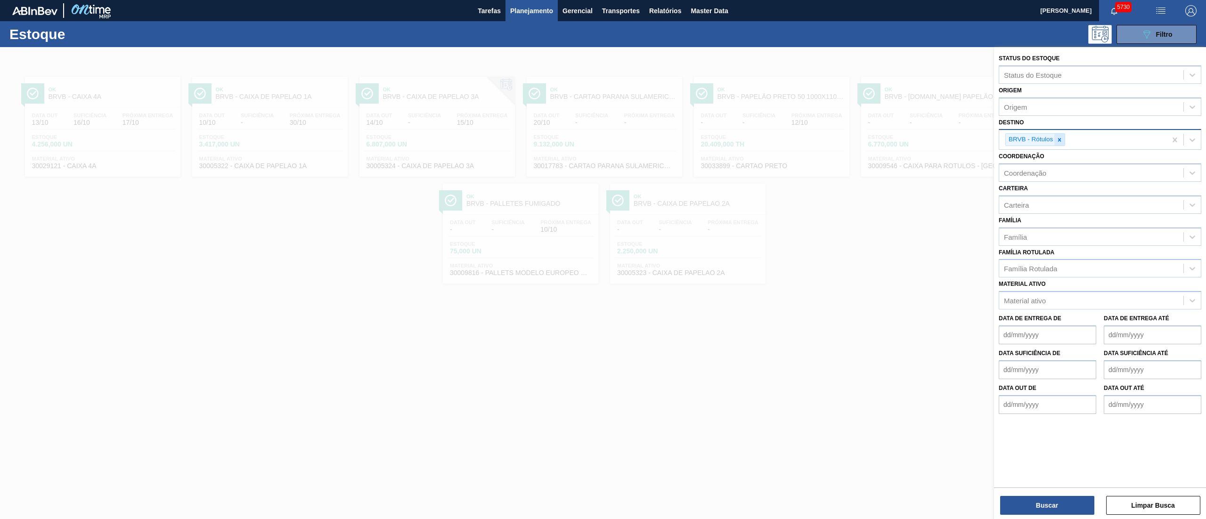
drag, startPoint x: 1052, startPoint y: 141, endPoint x: 1058, endPoint y: 141, distance: 5.7
click at [1053, 141] on div "BRVB - Rótulos" at bounding box center [1030, 140] width 49 height 12
click at [1061, 141] on icon at bounding box center [1059, 140] width 7 height 7
type input "vidros"
click at [1052, 164] on div "BRV3 - Vidros Rio" at bounding box center [1100, 161] width 203 height 17
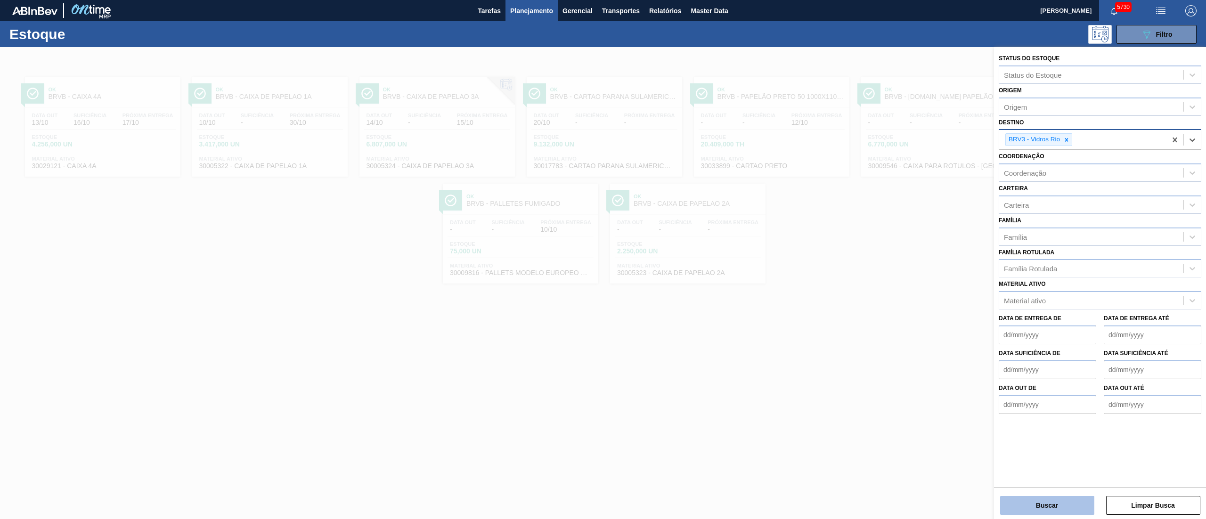
click at [1027, 503] on button "Buscar" at bounding box center [1047, 505] width 94 height 19
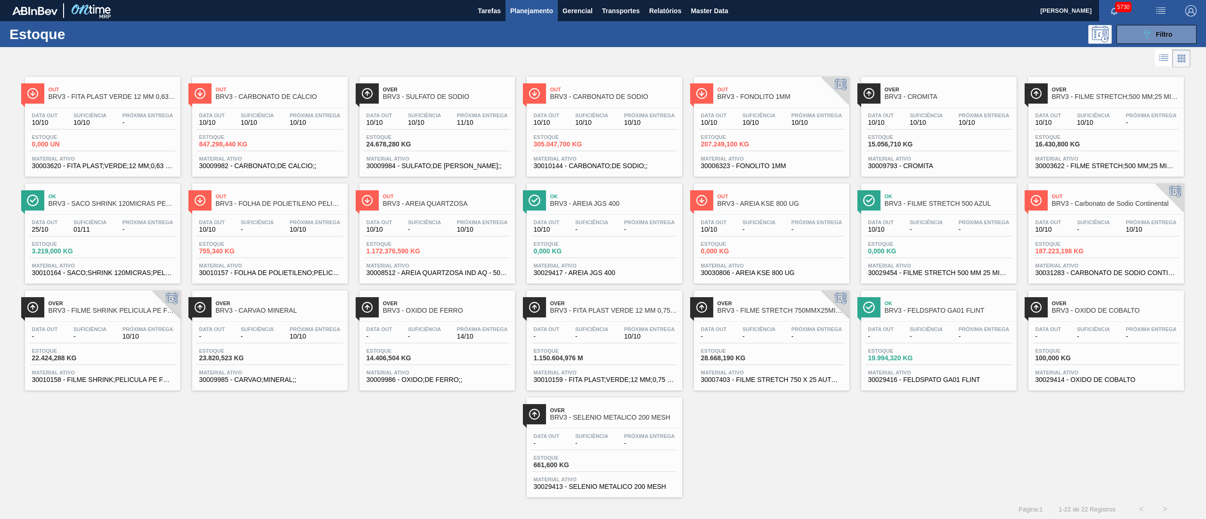
click at [1105, 234] on div "Data out 10/10 Suficiência - Próxima Entrega 10/10" at bounding box center [1106, 227] width 146 height 17
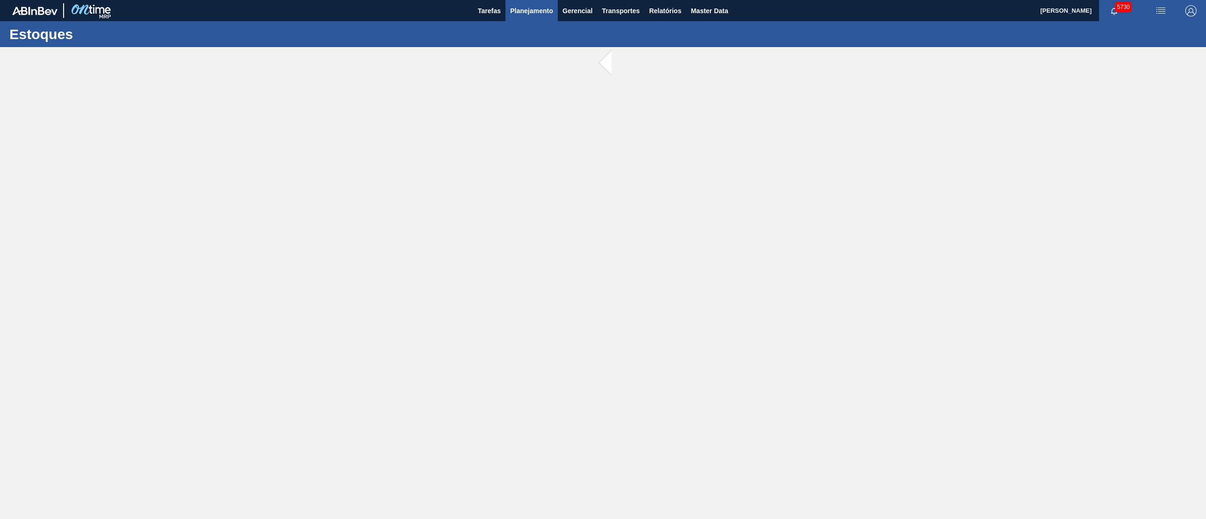
click at [543, 10] on span "Planejamento" at bounding box center [531, 10] width 43 height 11
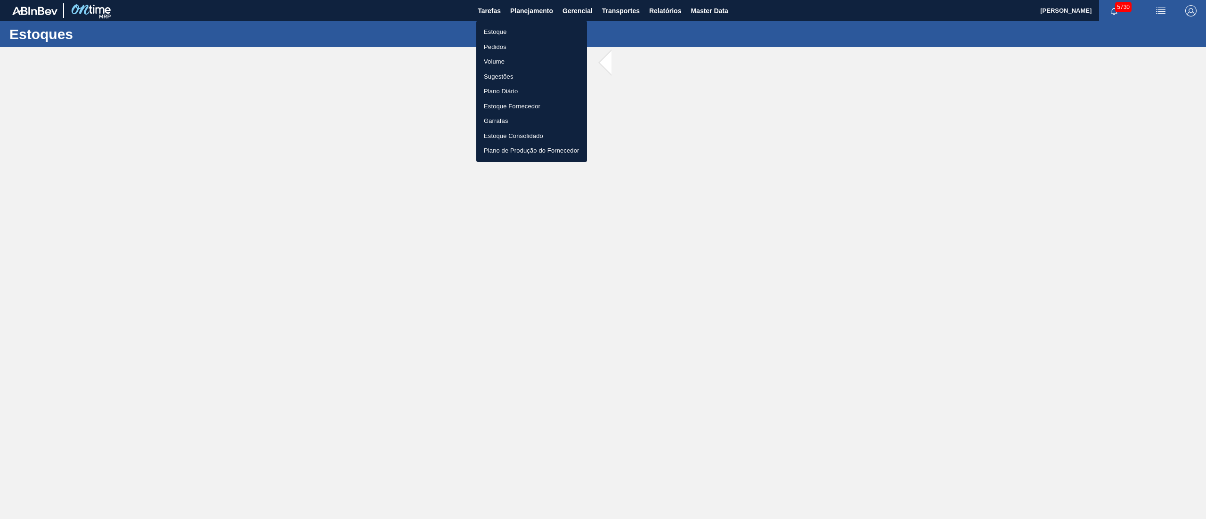
click at [504, 27] on li "Estoque" at bounding box center [531, 31] width 111 height 15
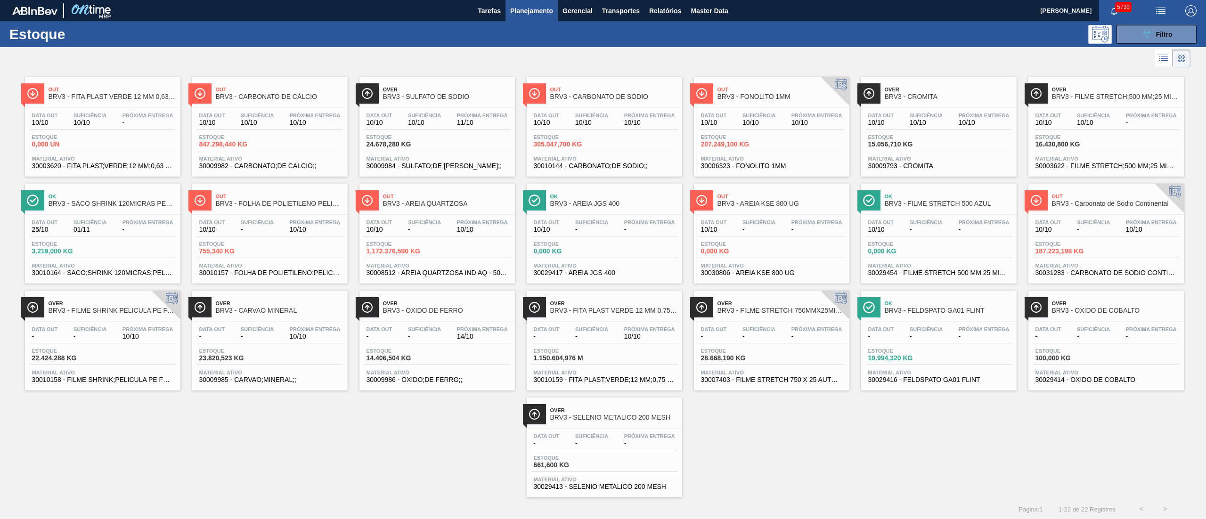
click at [586, 143] on span "305.047,700 KG" at bounding box center [567, 144] width 66 height 7
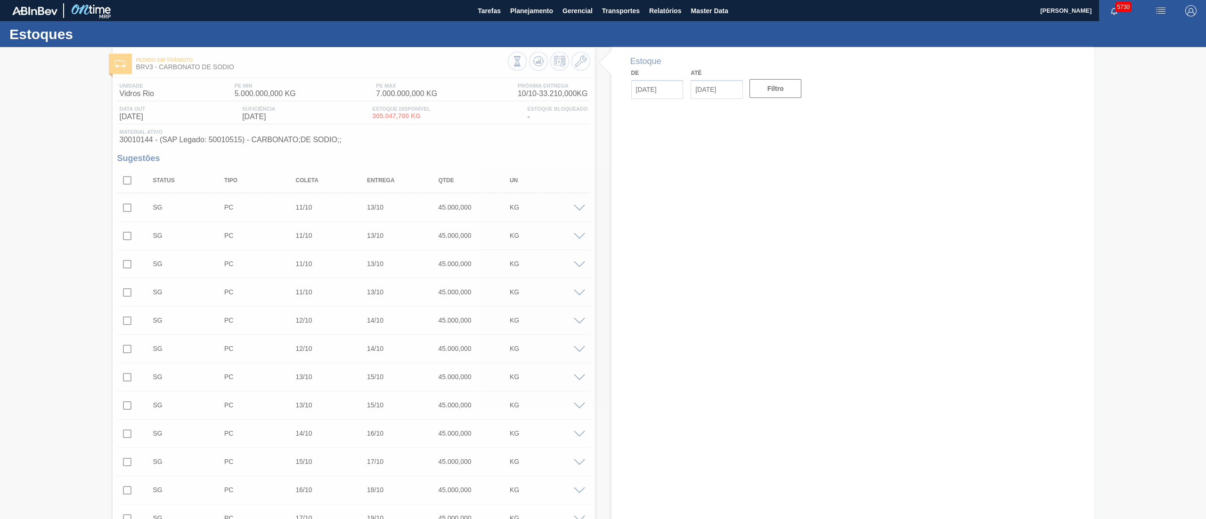
type input "[DATE]"
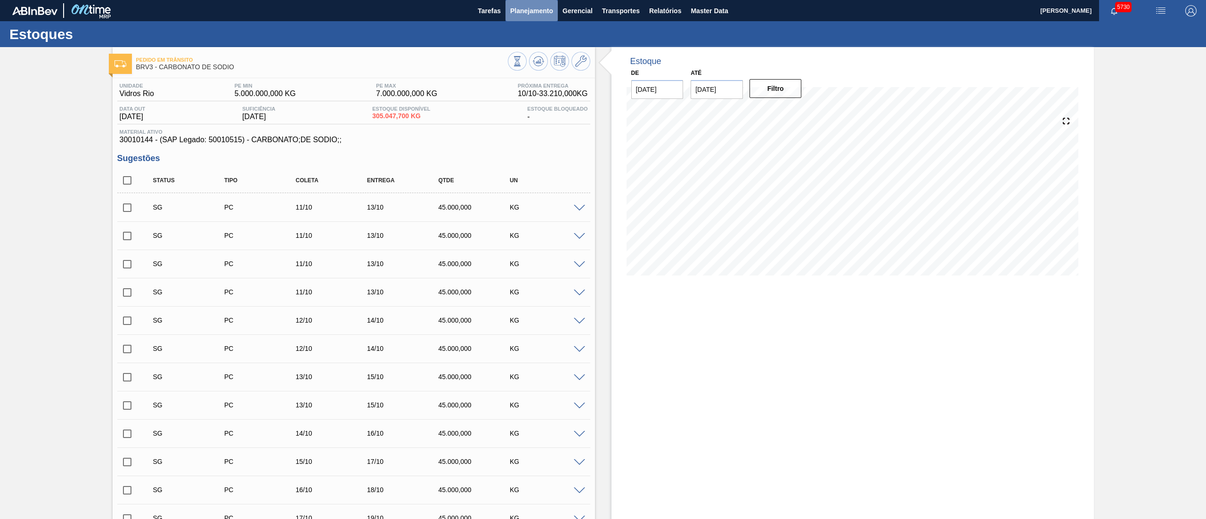
click at [543, 17] on button "Planejamento" at bounding box center [531, 10] width 52 height 21
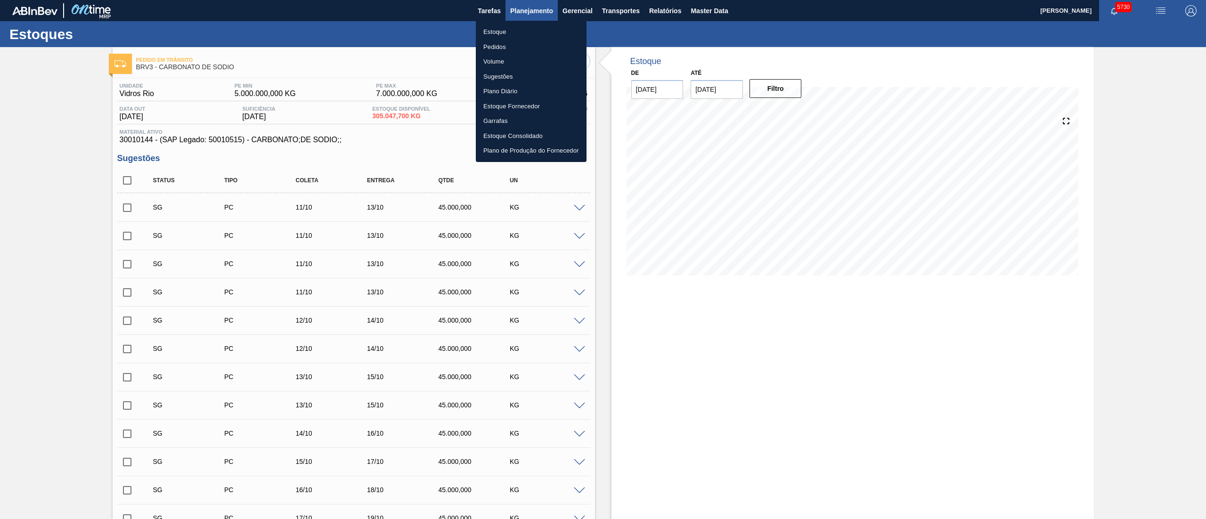
click at [518, 25] on li "Estoque" at bounding box center [531, 31] width 111 height 15
click at [514, 34] on li "Estoque" at bounding box center [531, 31] width 111 height 15
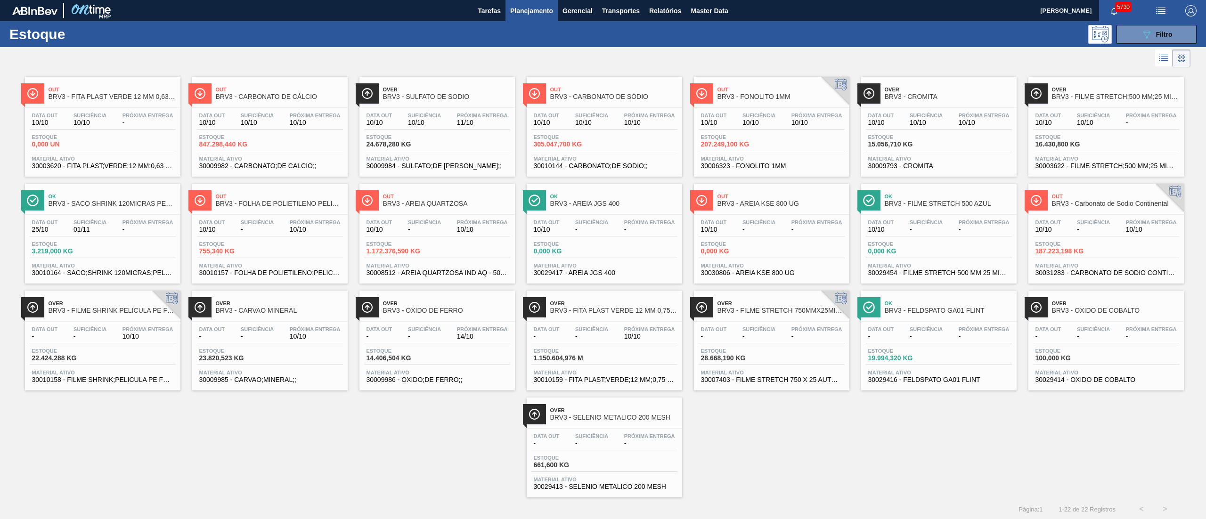
click at [554, 133] on div "Data out 10/10 Suficiência 10/10 Próxima Entrega 10/10 Estoque 305.047,700 KG M…" at bounding box center [604, 140] width 155 height 64
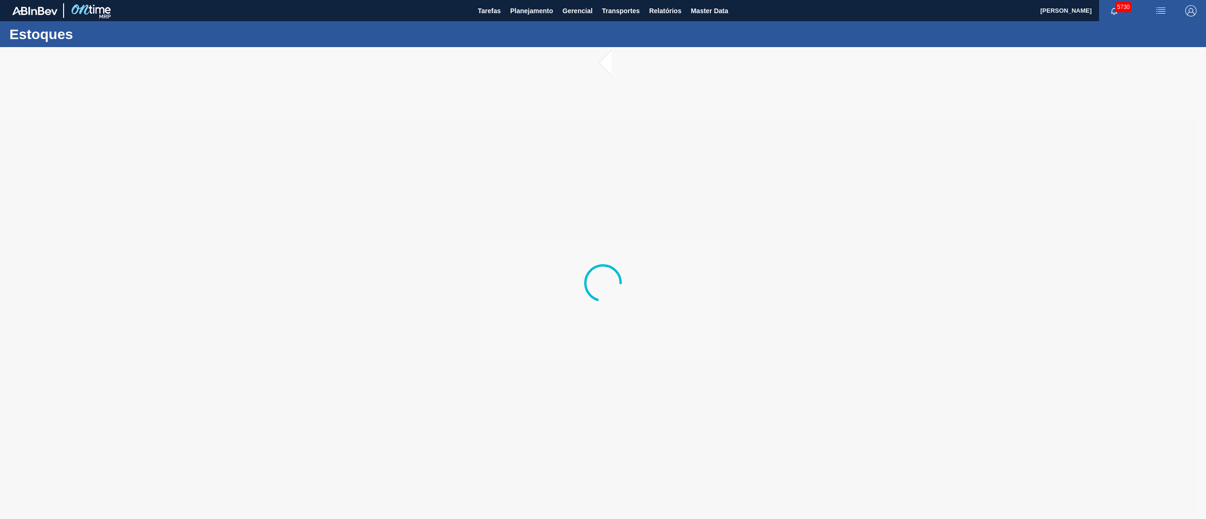
drag, startPoint x: 635, startPoint y: 258, endPoint x: 376, endPoint y: 24, distance: 348.5
click at [634, 252] on div at bounding box center [603, 283] width 1206 height 472
type input "[DATE]"
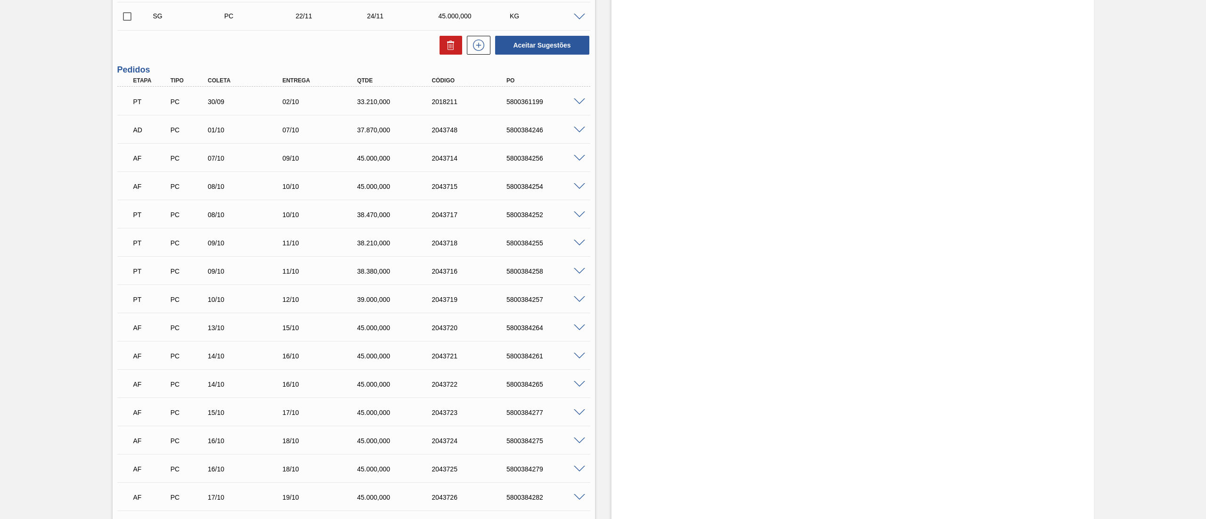
scroll to position [3395, 0]
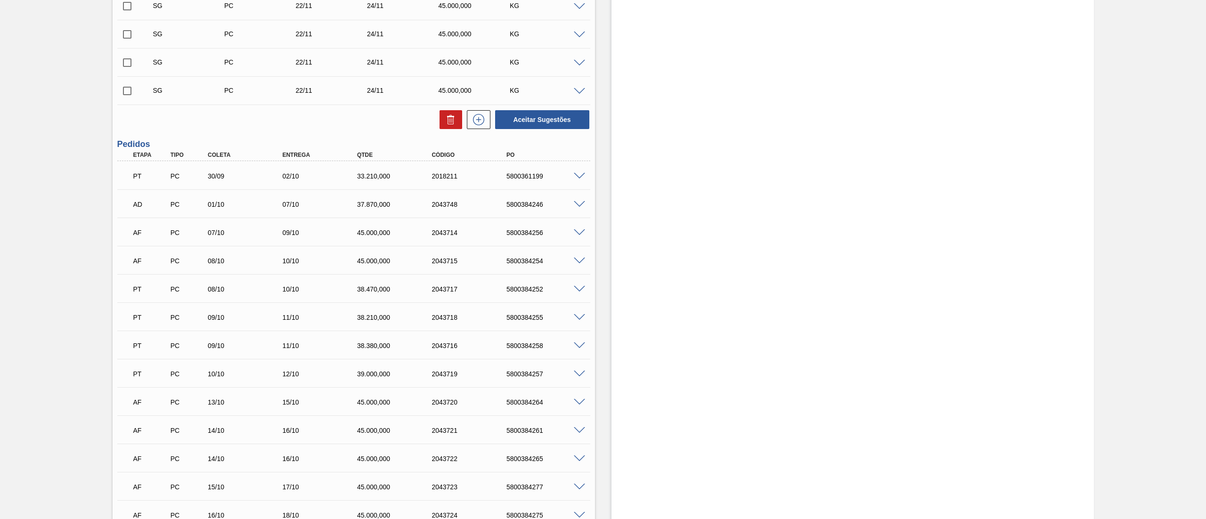
click at [572, 178] on div at bounding box center [580, 175] width 19 height 7
click at [575, 176] on span at bounding box center [579, 176] width 11 height 7
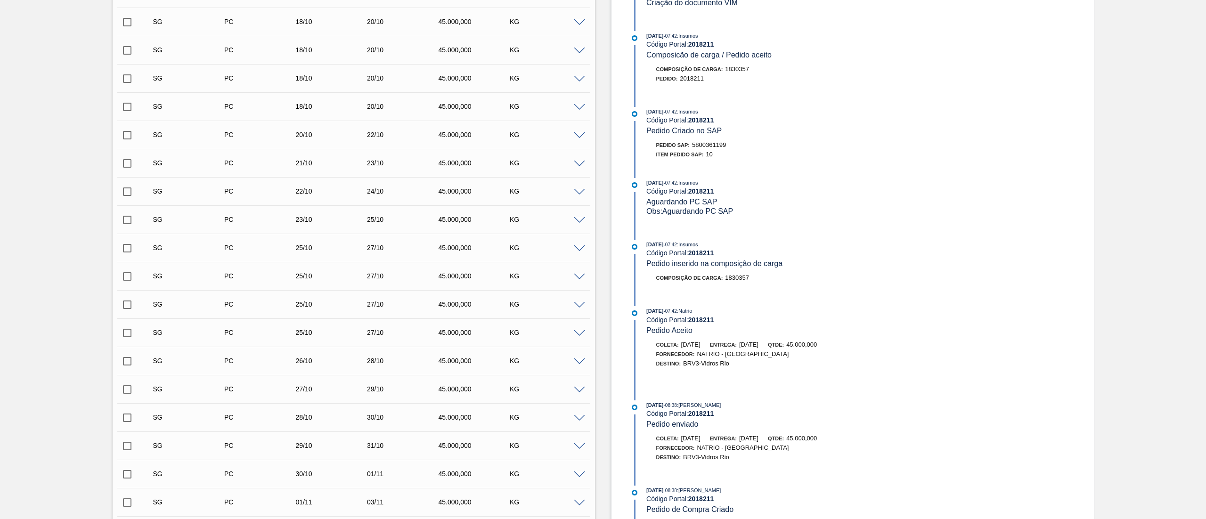
scroll to position [0, 0]
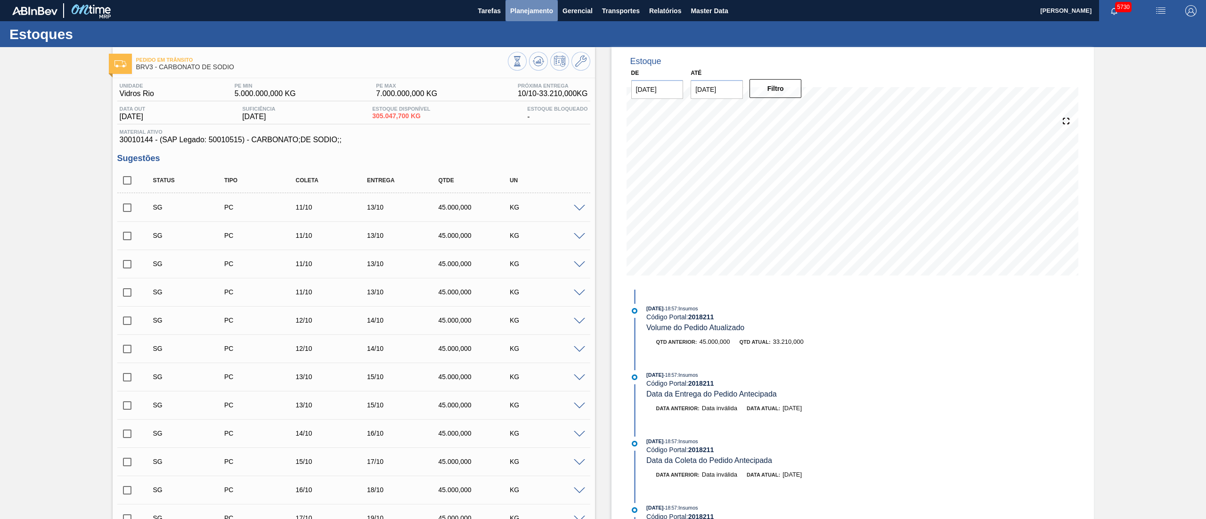
click at [520, 10] on span "Planejamento" at bounding box center [531, 10] width 43 height 11
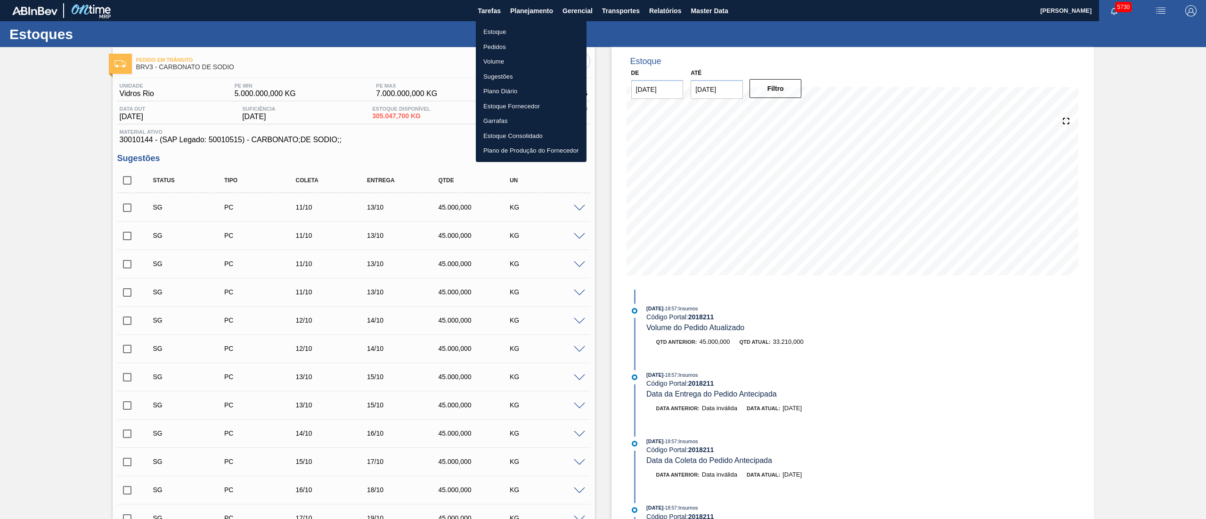
click at [492, 30] on li "Estoque" at bounding box center [531, 31] width 111 height 15
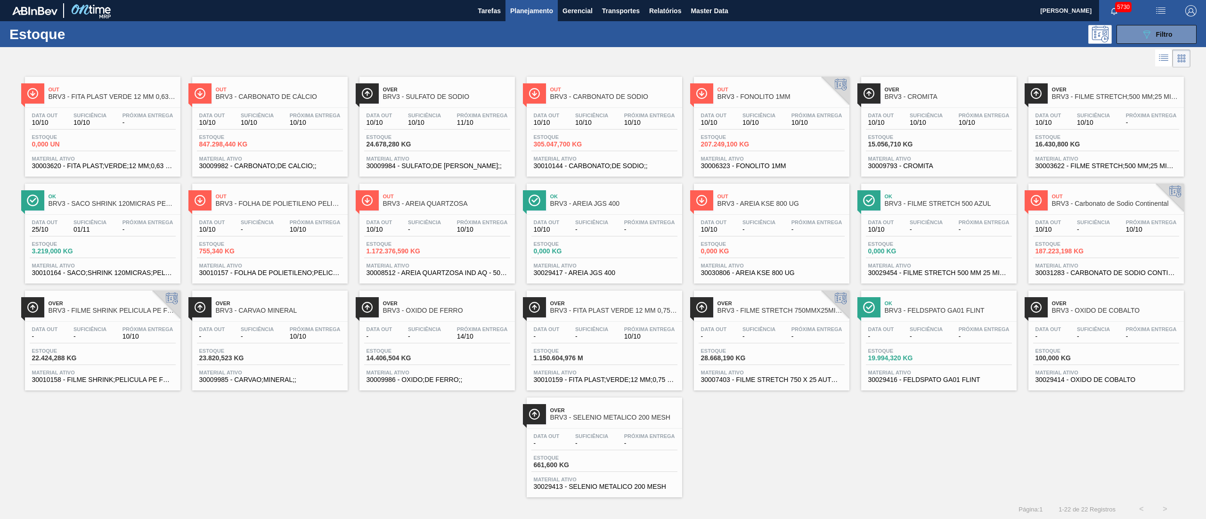
click at [965, 107] on div "Over BRV3 - CROMITA Data out 10/10 Suficiência 10/10 Próxima Entrega 10/10 Esto…" at bounding box center [938, 127] width 155 height 100
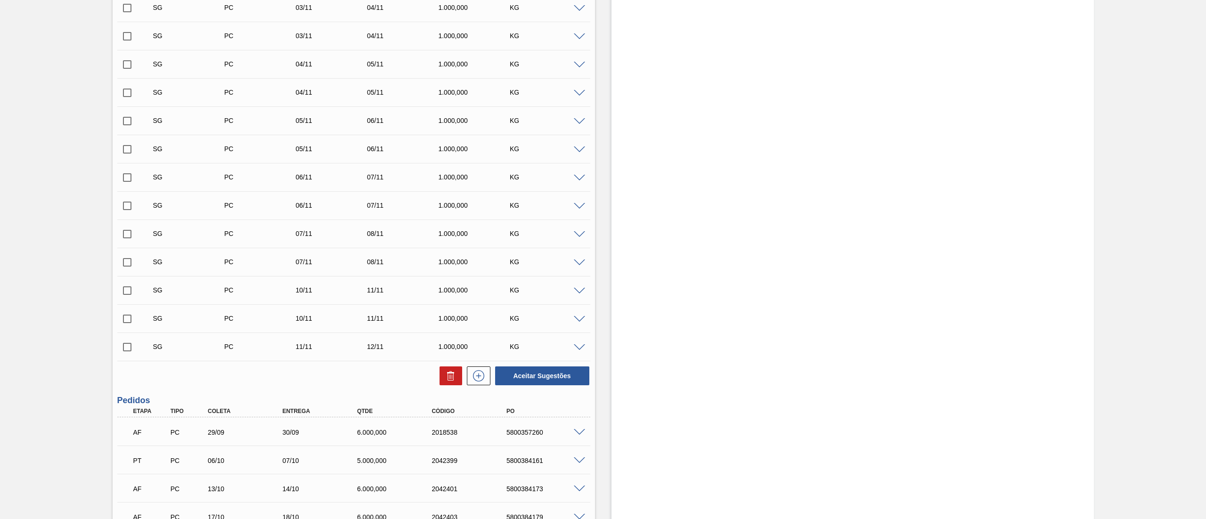
scroll to position [599, 0]
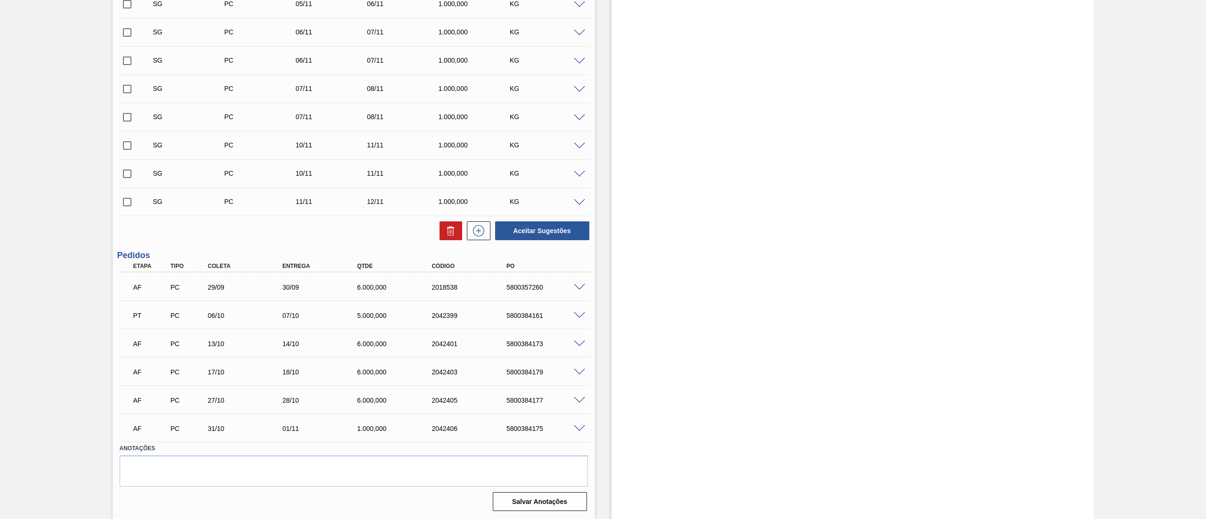
click at [578, 429] on span at bounding box center [579, 428] width 11 height 7
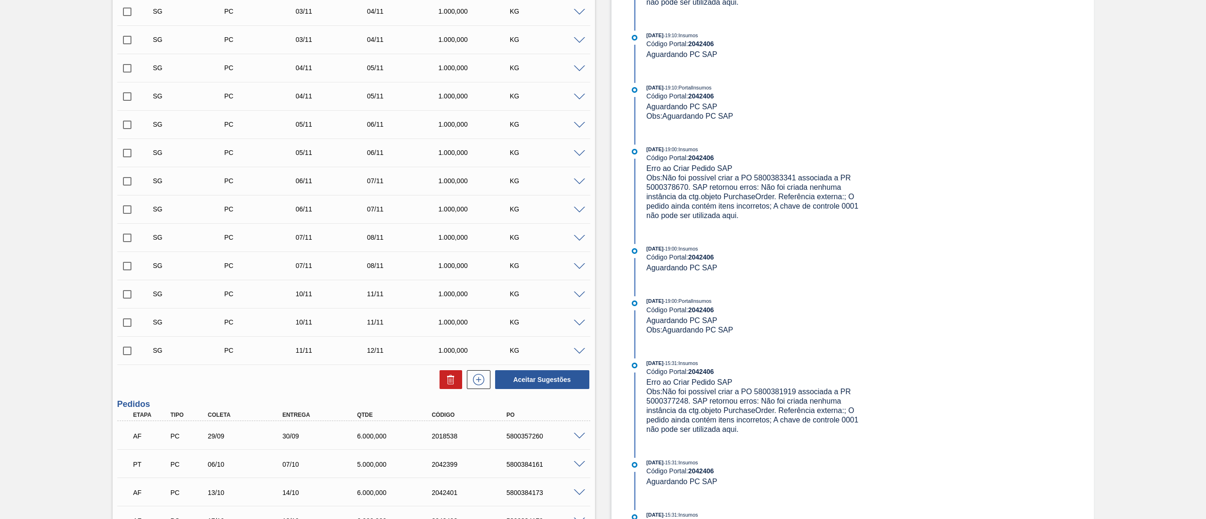
scroll to position [827, 0]
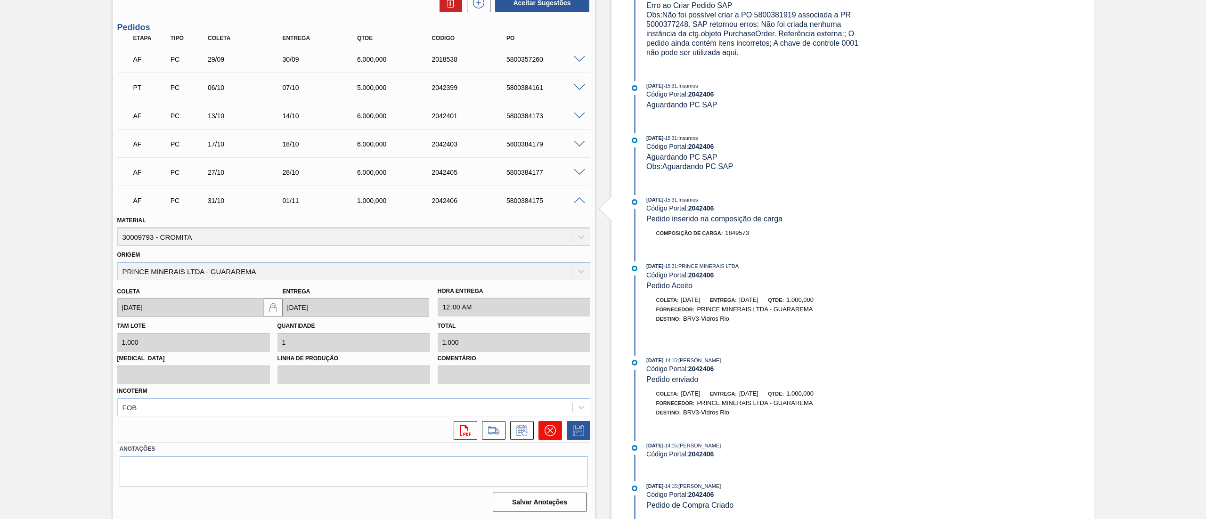
click at [548, 431] on icon at bounding box center [550, 431] width 6 height 6
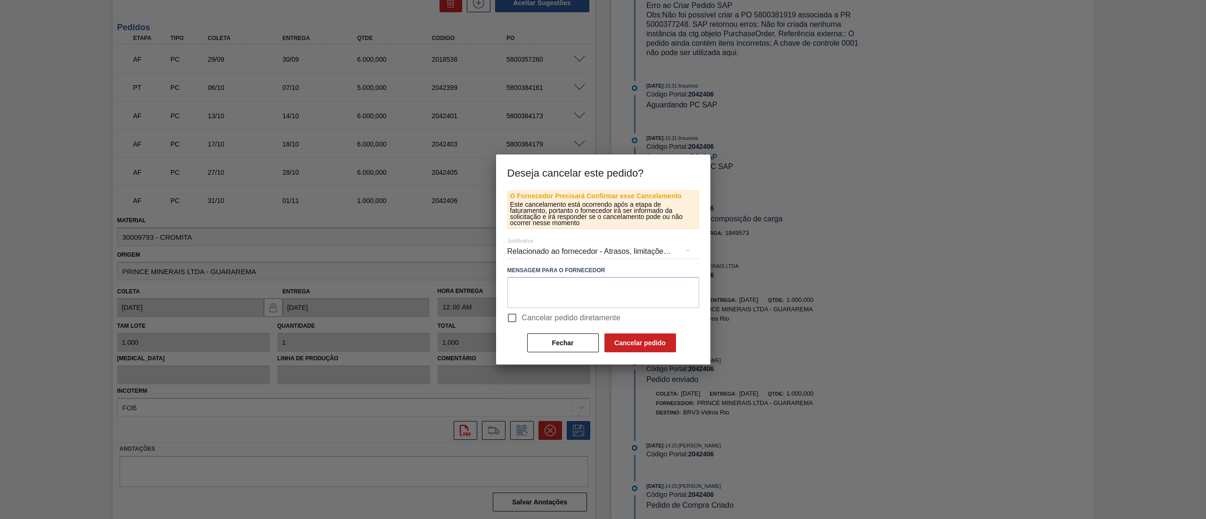
click at [511, 318] on input "Cancelar pedido diretamente" at bounding box center [512, 318] width 20 height 20
checkbox input "true"
click at [556, 248] on div "Relacionado ao fornecedor - Atrasos, limitações de capacidade, etc." at bounding box center [603, 251] width 192 height 26
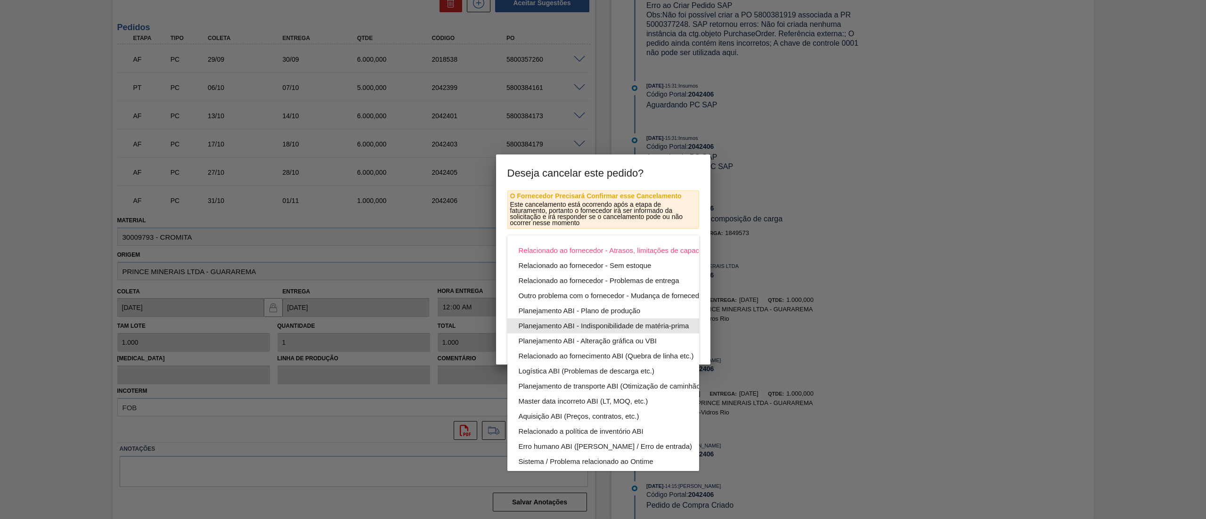
scroll to position [65, 0]
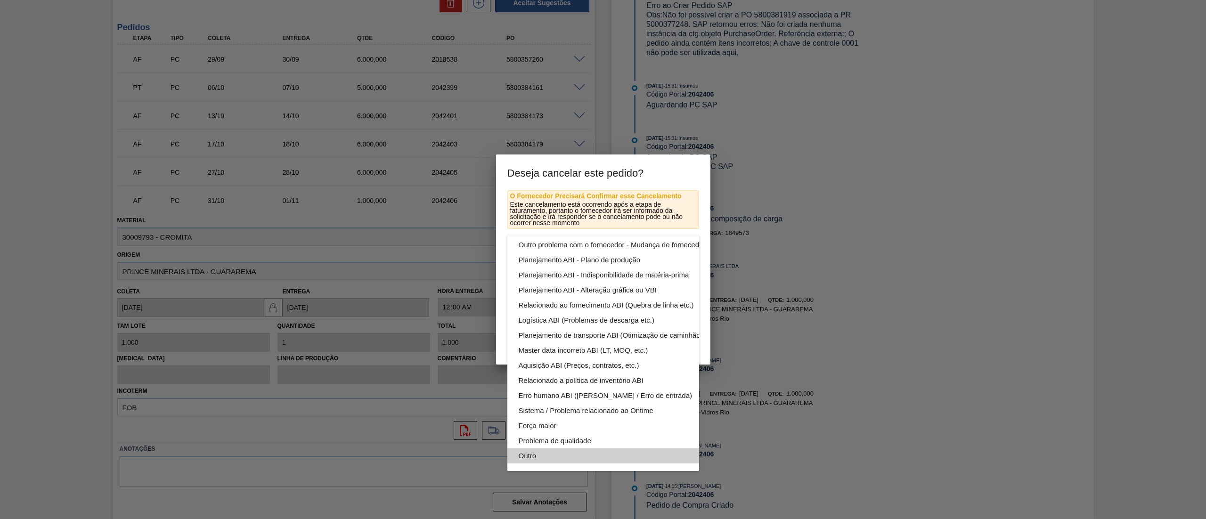
click at [536, 448] on div "Outro" at bounding box center [625, 455] width 213 height 15
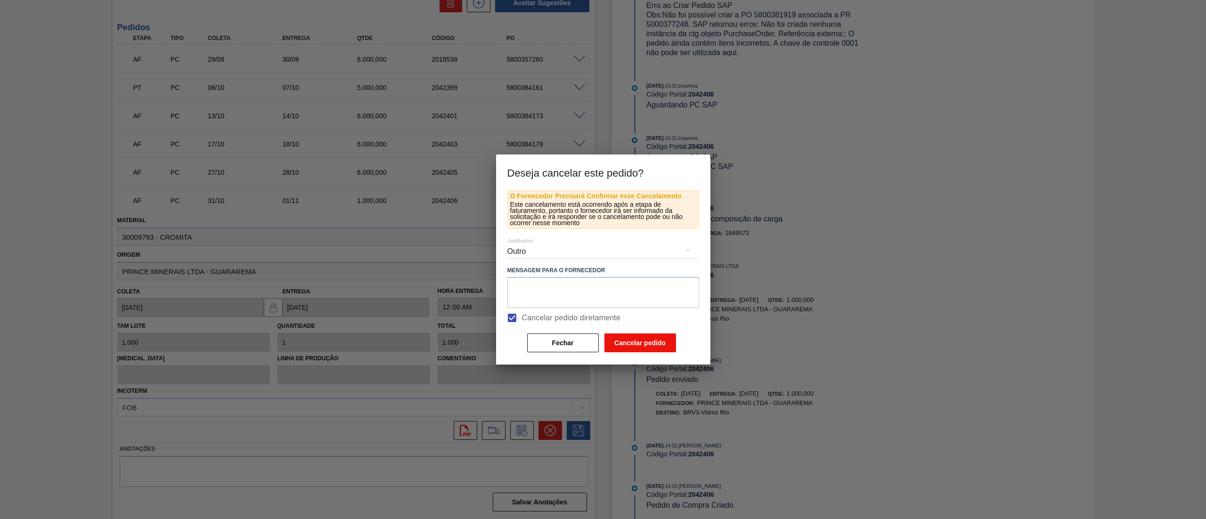
click at [634, 351] on button "Cancelar pedido" at bounding box center [640, 342] width 72 height 19
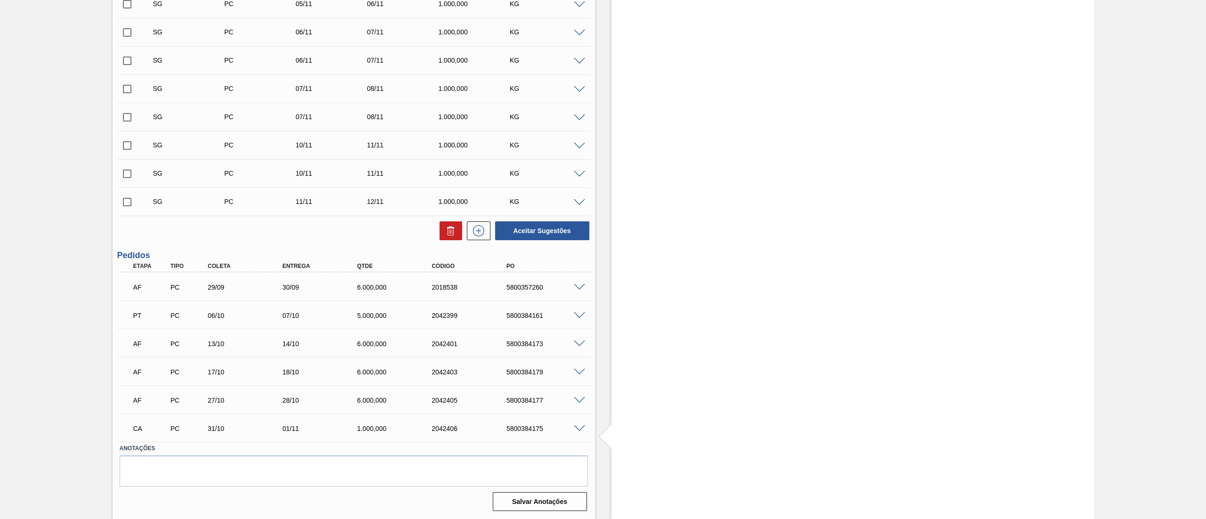
scroll to position [0, 0]
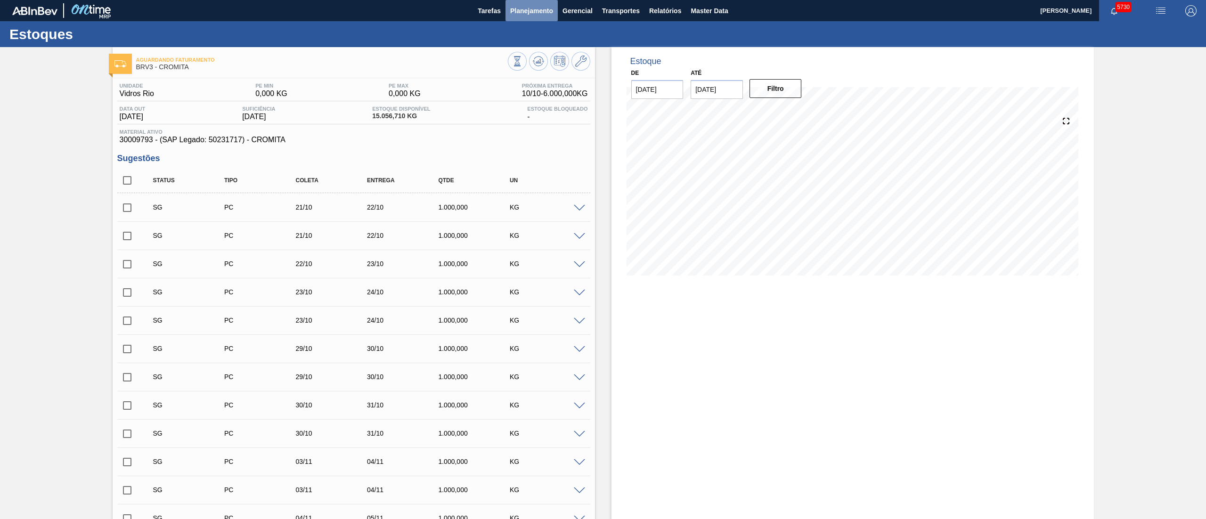
click at [527, 9] on span "Planejamento" at bounding box center [531, 10] width 43 height 11
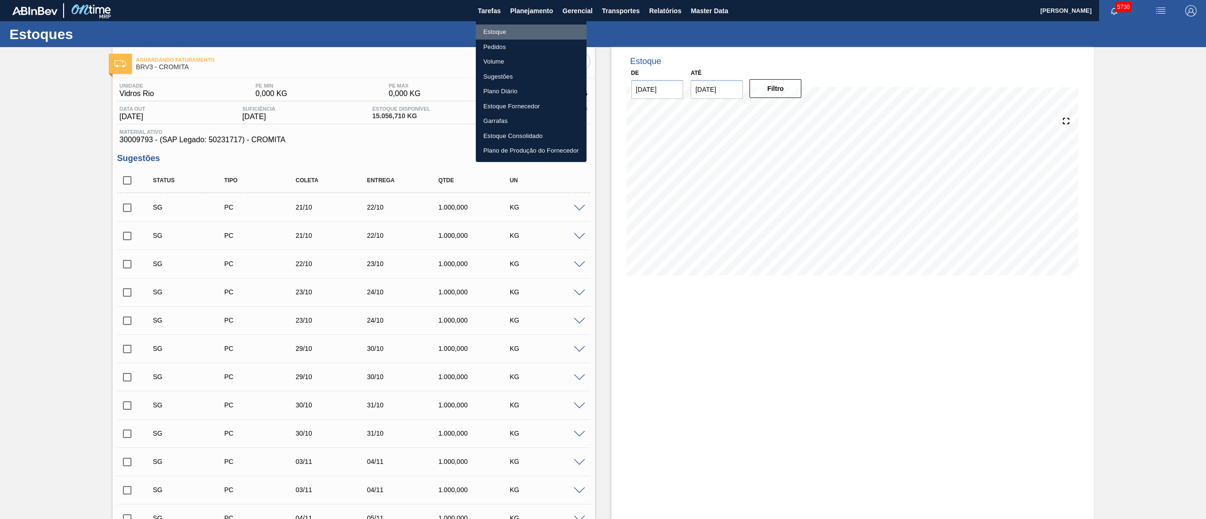
click at [502, 27] on li "Estoque" at bounding box center [531, 31] width 111 height 15
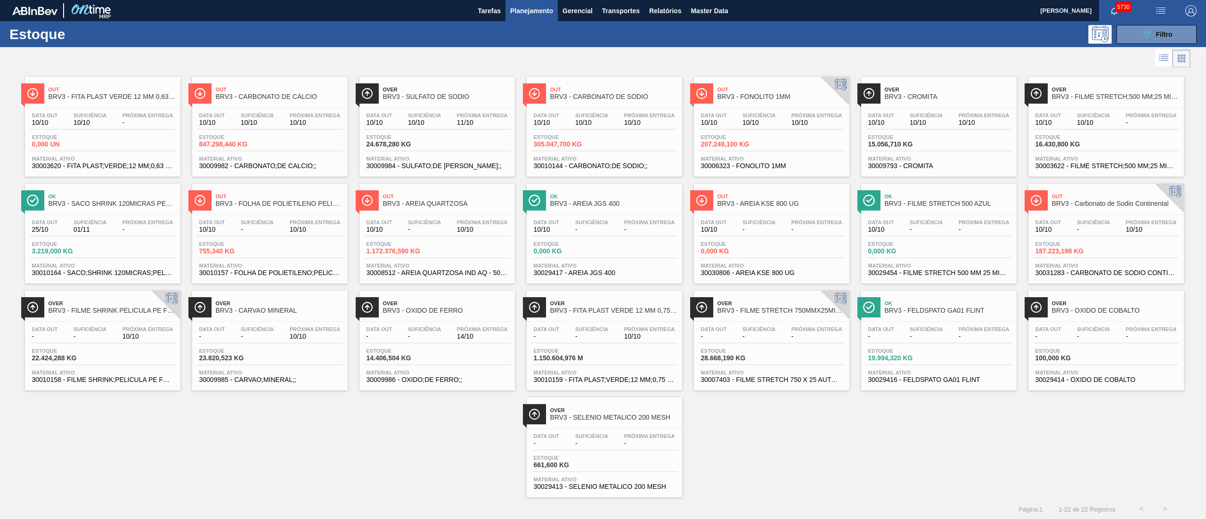
click at [416, 353] on span "Estoque" at bounding box center [399, 351] width 66 height 6
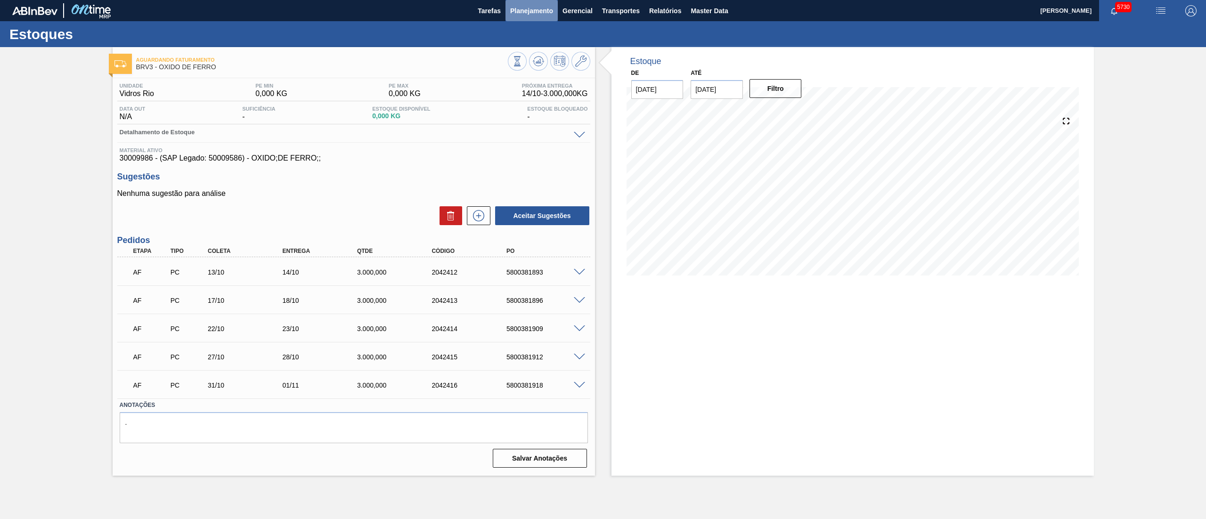
click at [524, 13] on span "Planejamento" at bounding box center [531, 10] width 43 height 11
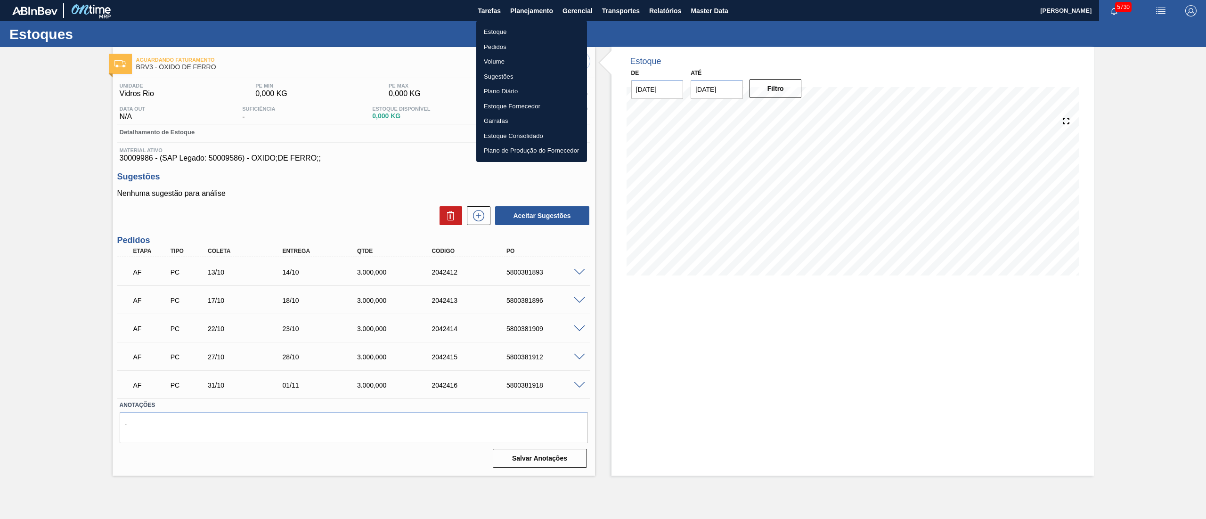
click at [501, 31] on li "Estoque" at bounding box center [531, 31] width 111 height 15
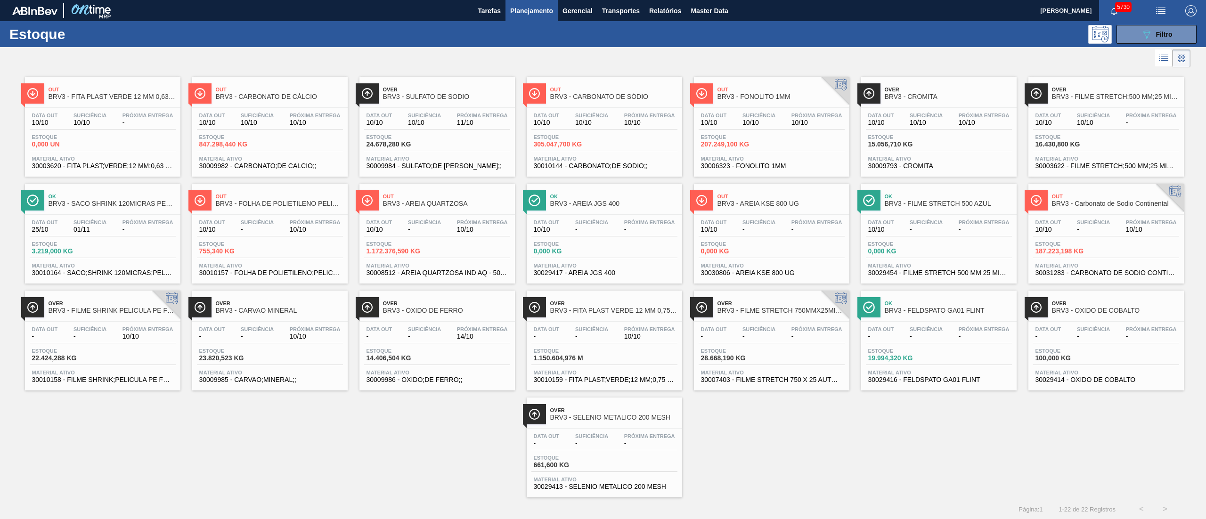
drag, startPoint x: 428, startPoint y: 267, endPoint x: 413, endPoint y: 239, distance: 31.6
click at [413, 239] on div "Data out 10/10 Suficiência - Próxima Entrega 10/10 Estoque 1.172.376,590 KG Mat…" at bounding box center [436, 247] width 155 height 64
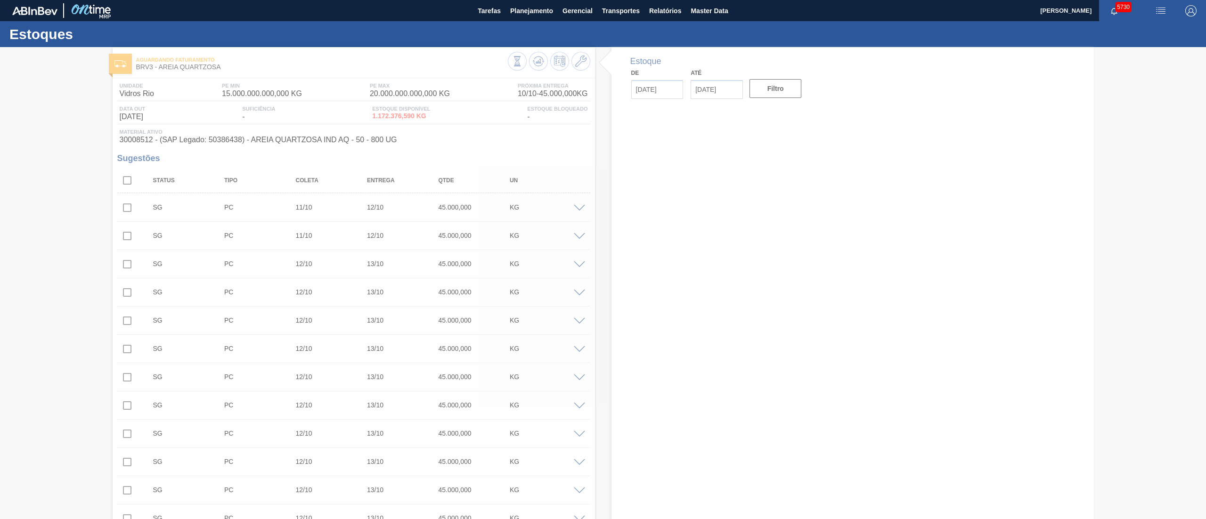
type input "[DATE]"
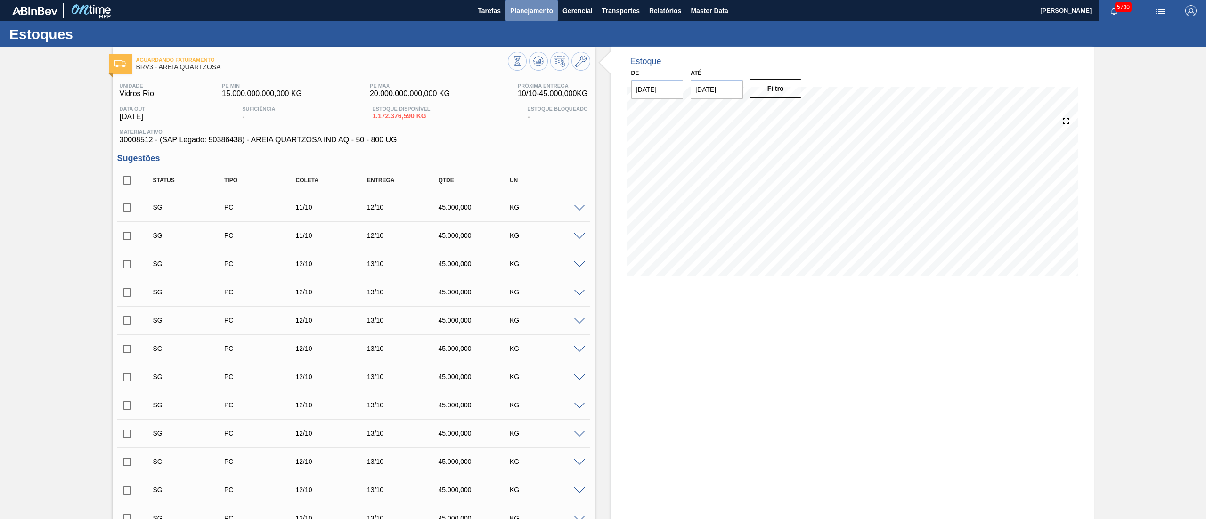
click at [534, 9] on span "Planejamento" at bounding box center [531, 10] width 43 height 11
click at [526, 29] on li "Estoque" at bounding box center [531, 33] width 83 height 8
click at [477, 39] on div "Estoque Pedidos Volume Sugestões Plano Diário Estoque Fornecedor Garrafas Estoq…" at bounding box center [603, 259] width 1206 height 519
click at [489, 27] on div "Estoque Pedidos Volume Sugestões Plano Diário Estoque Fornecedor Garrafas Estoq…" at bounding box center [603, 259] width 1206 height 519
